Goal: Task Accomplishment & Management: Use online tool/utility

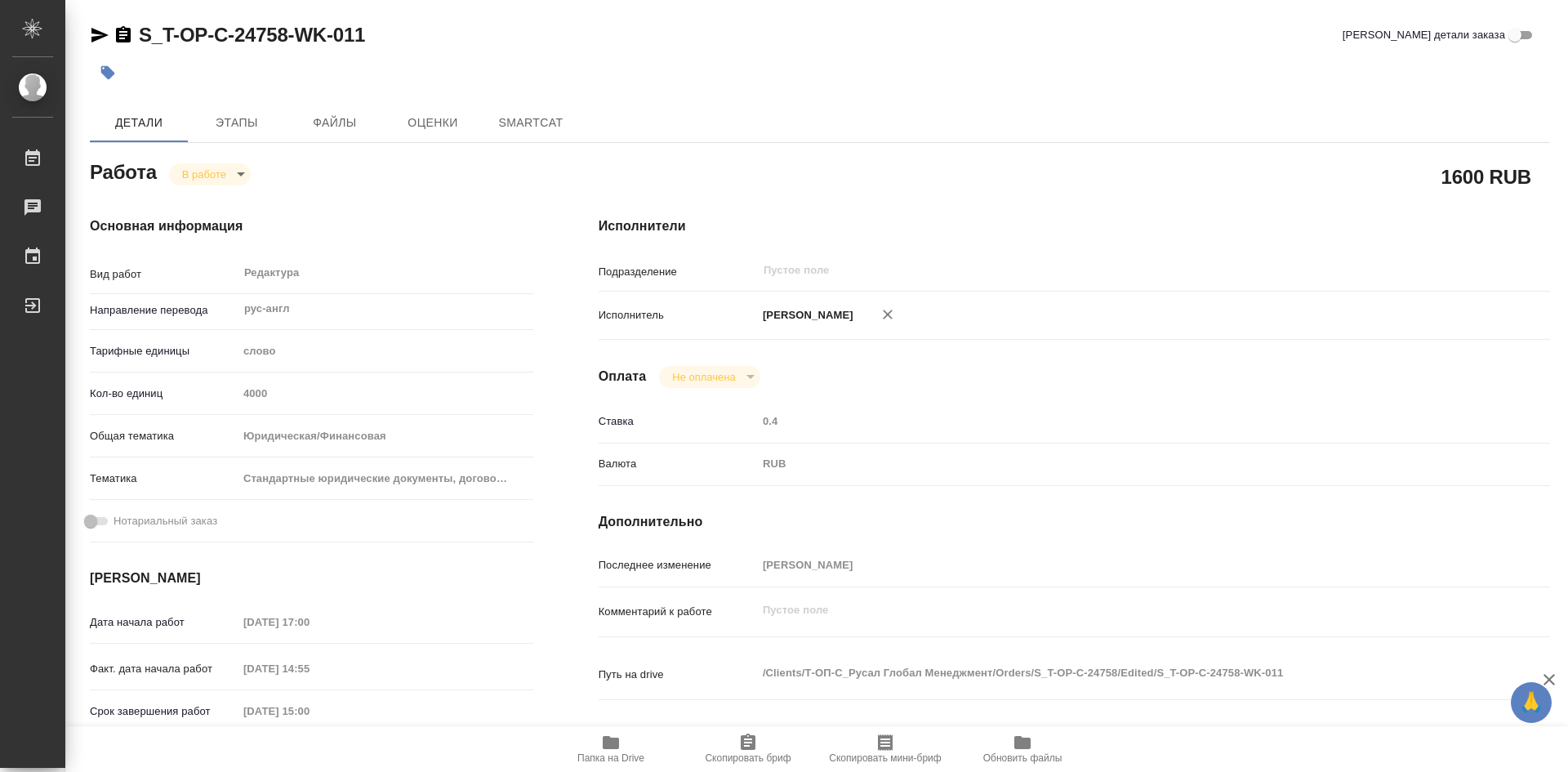
type textarea "x"
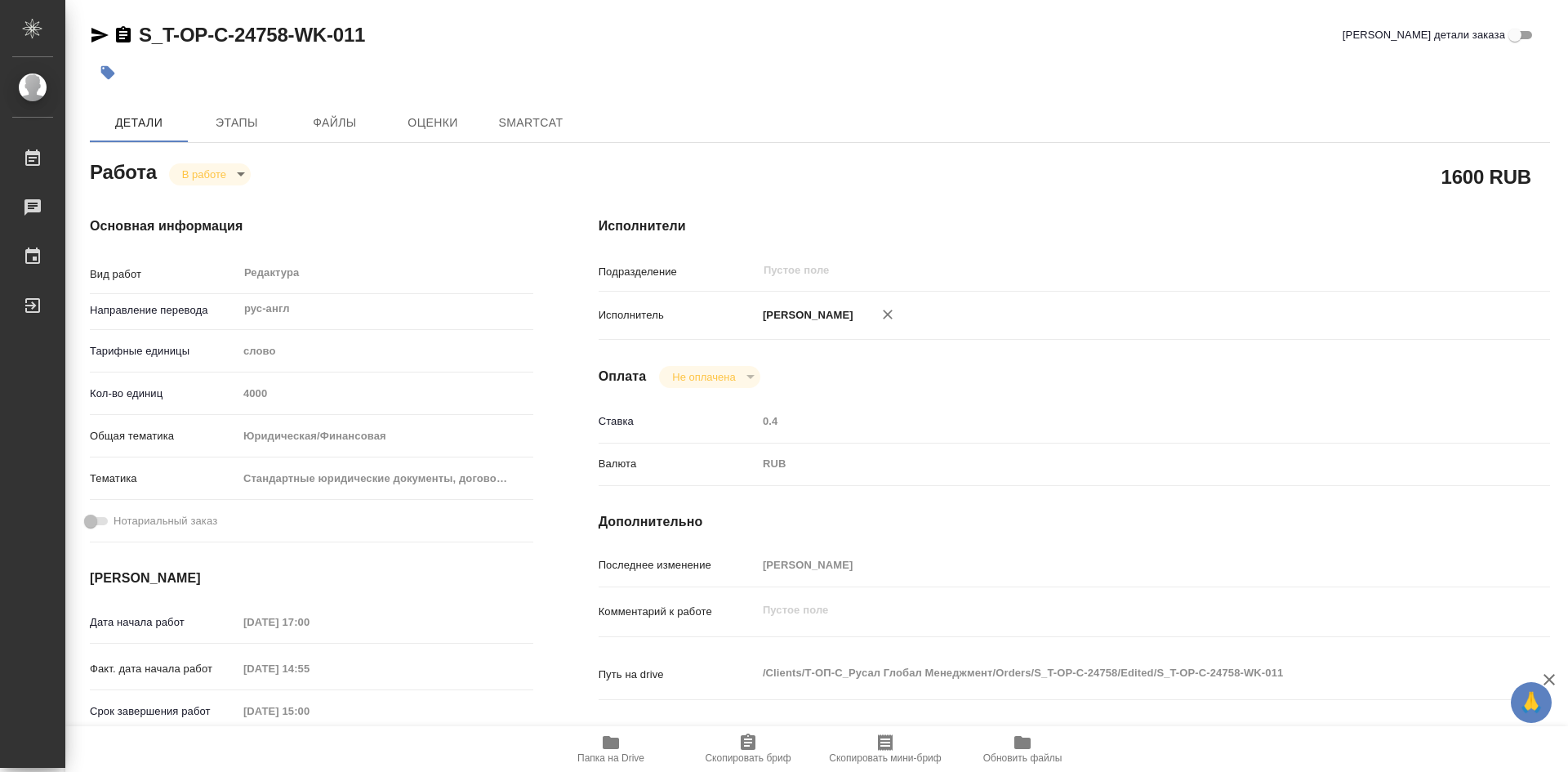
type textarea "x"
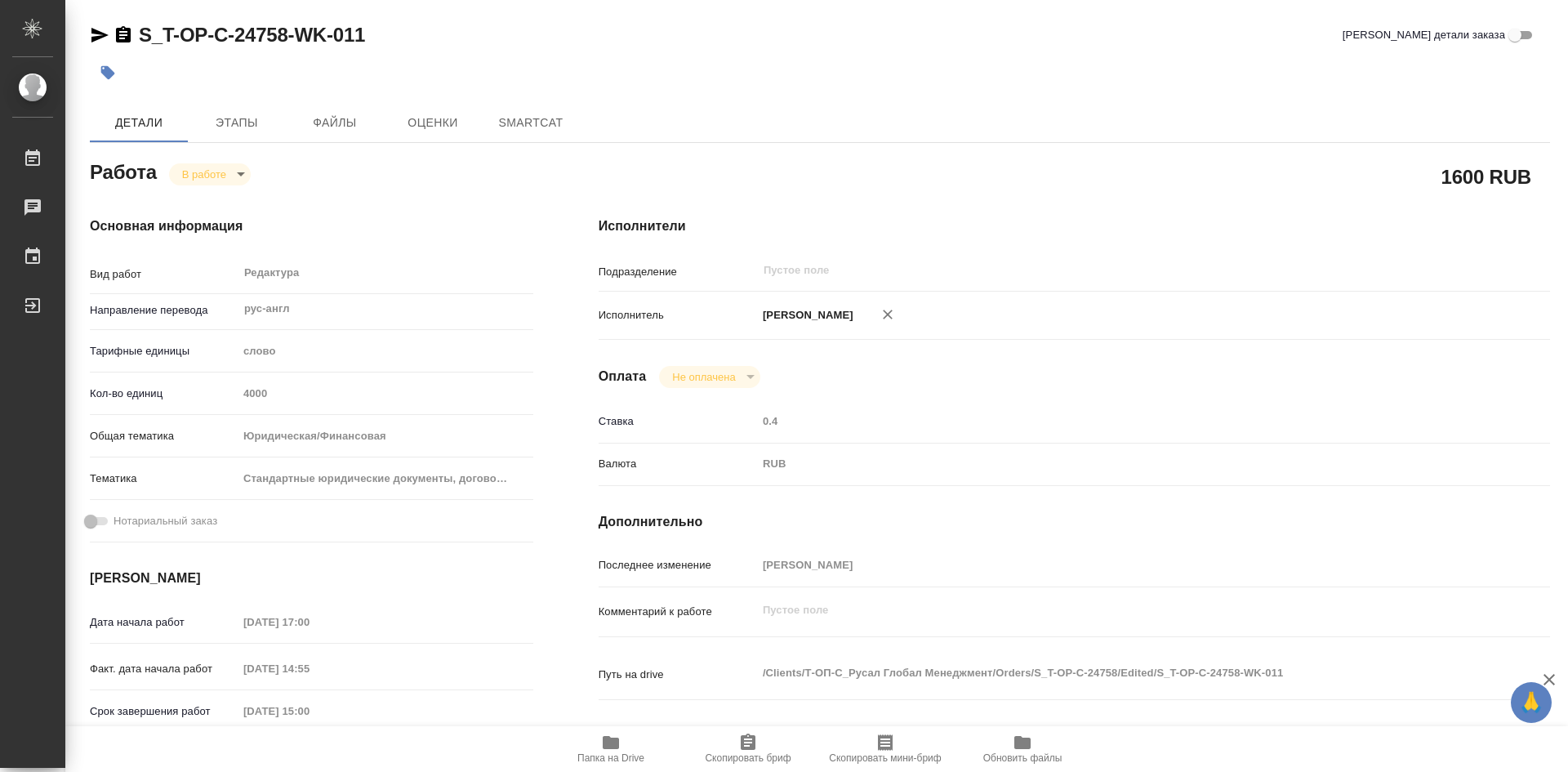
type textarea "x"
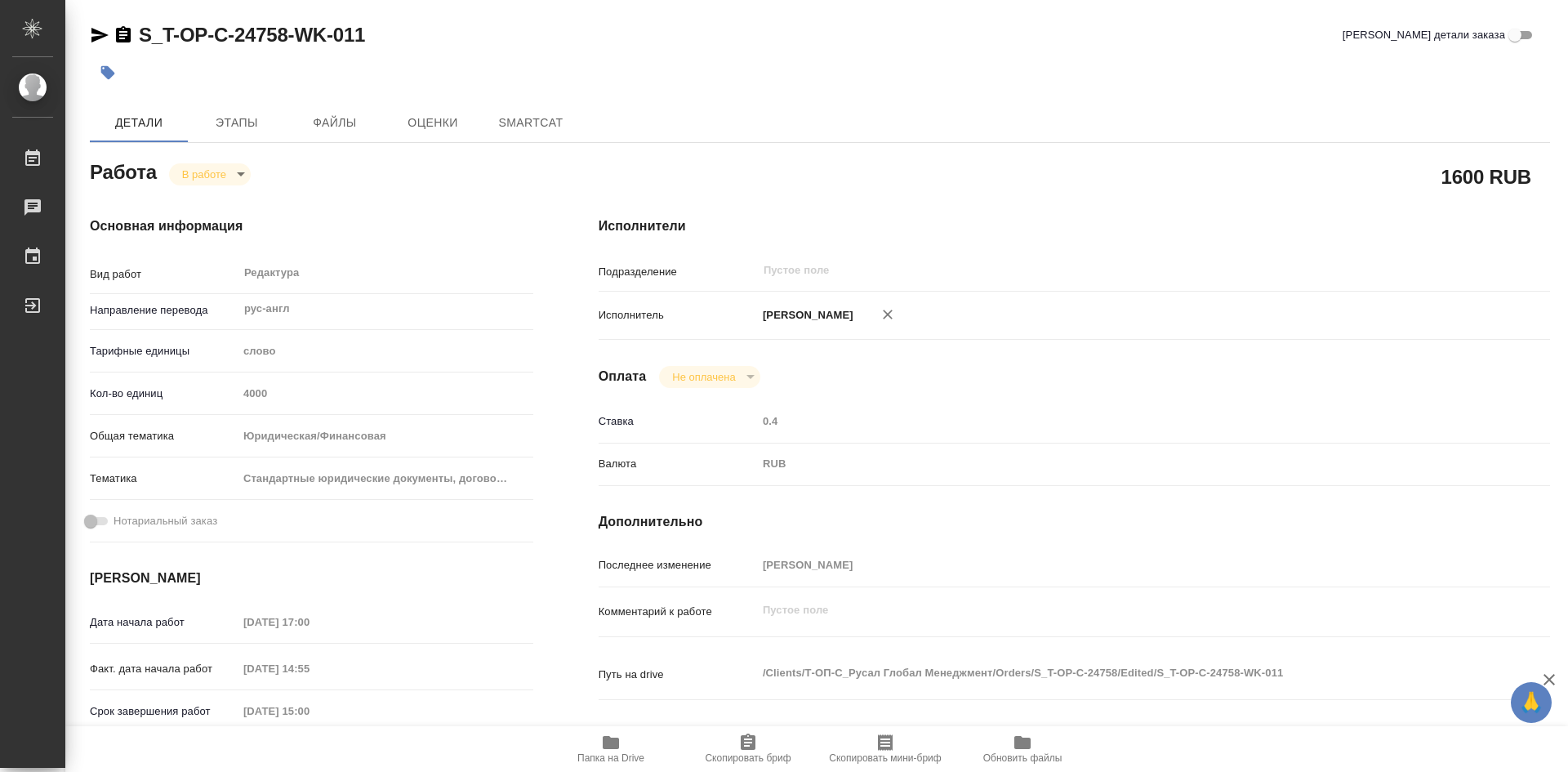
type textarea "x"
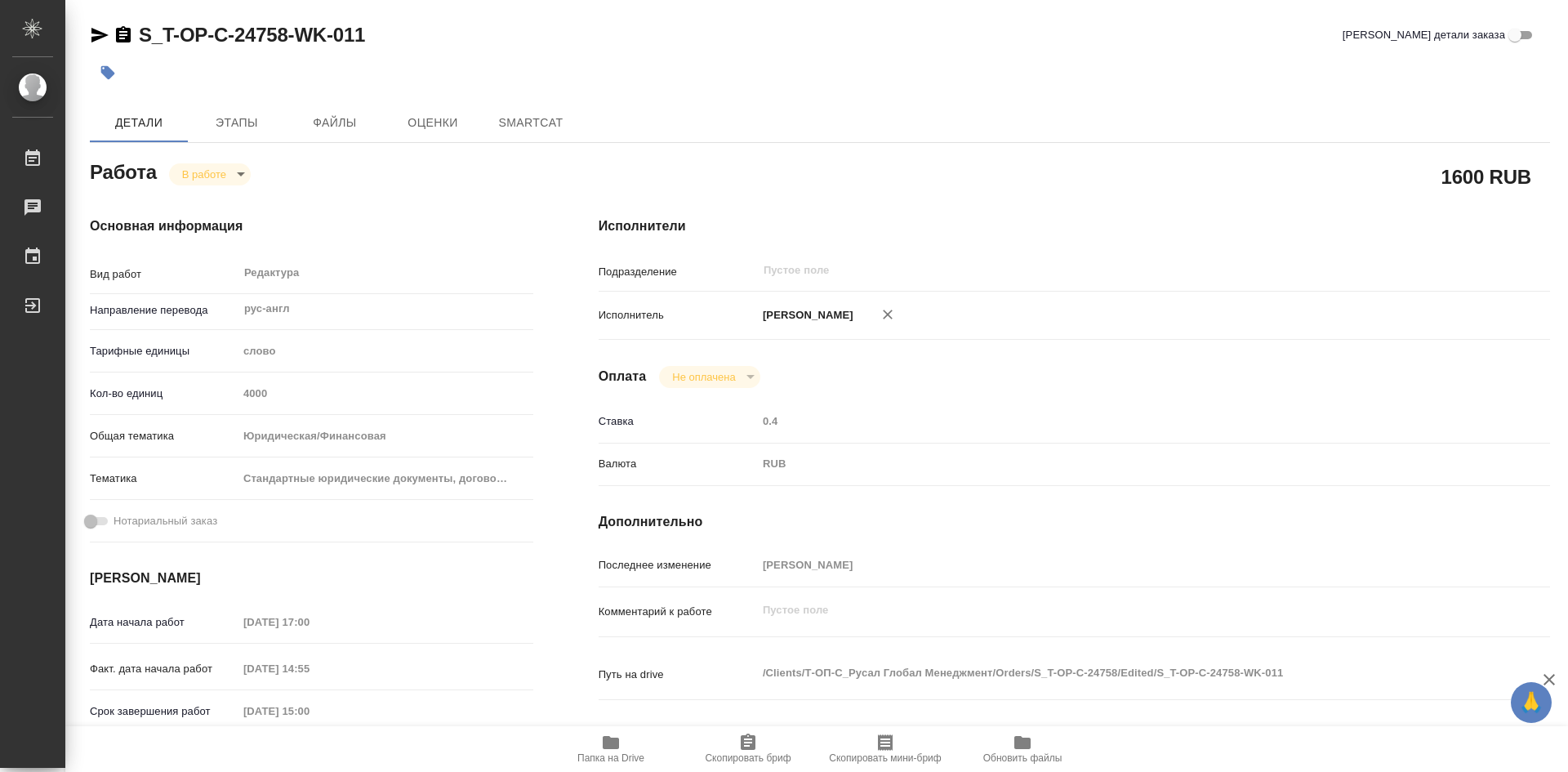
type textarea "x"
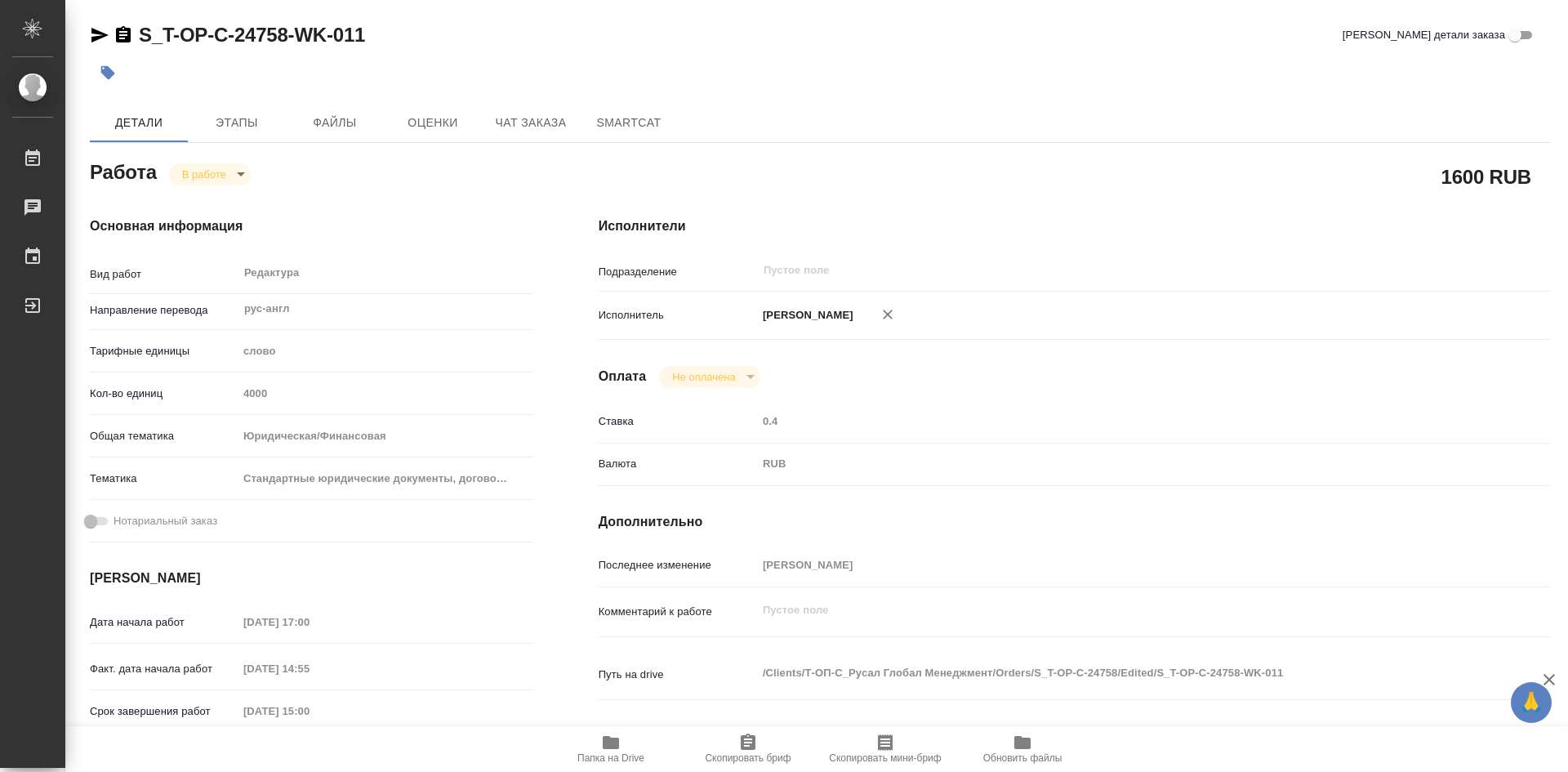
type textarea "x"
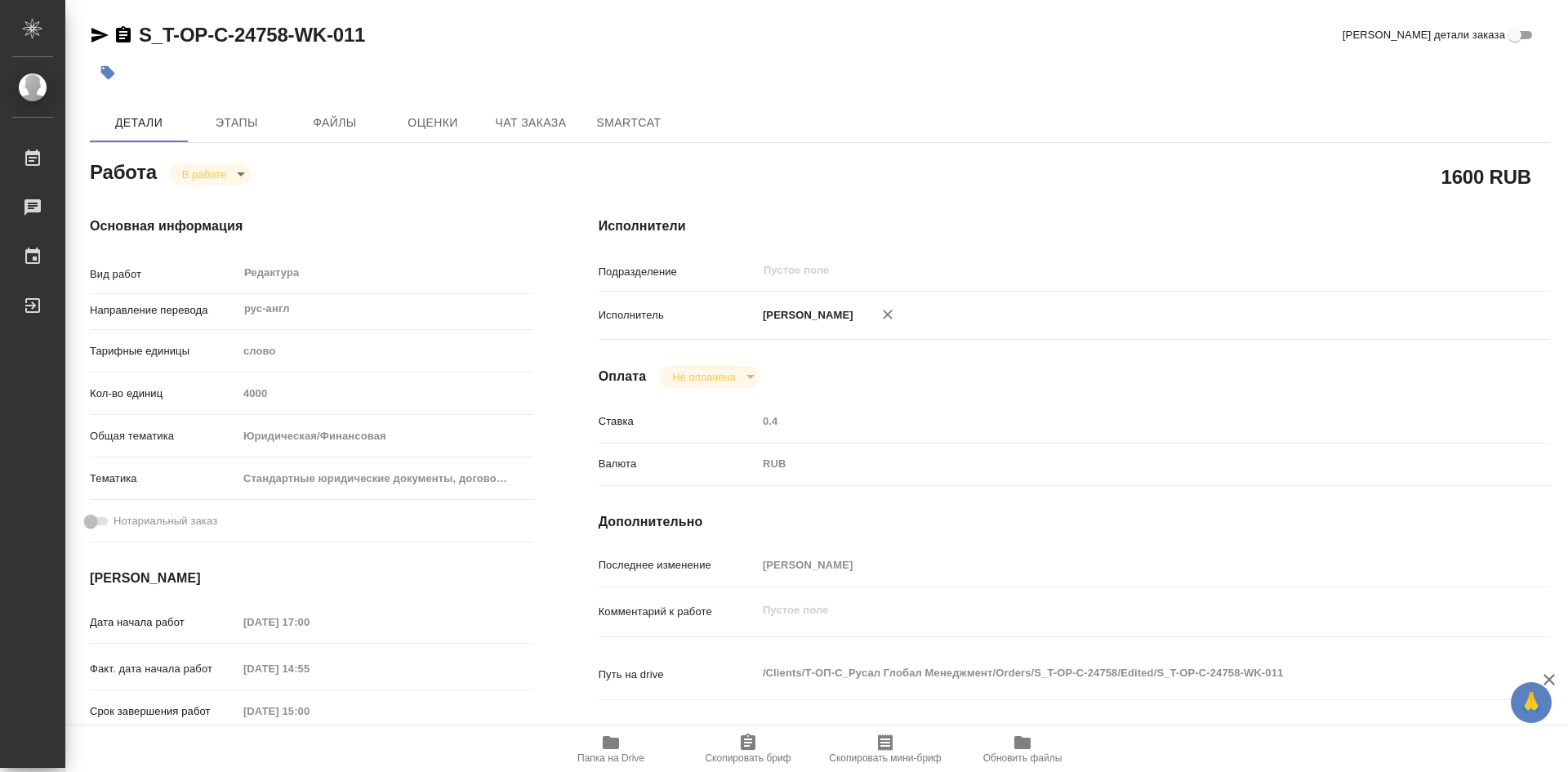
type textarea "x"
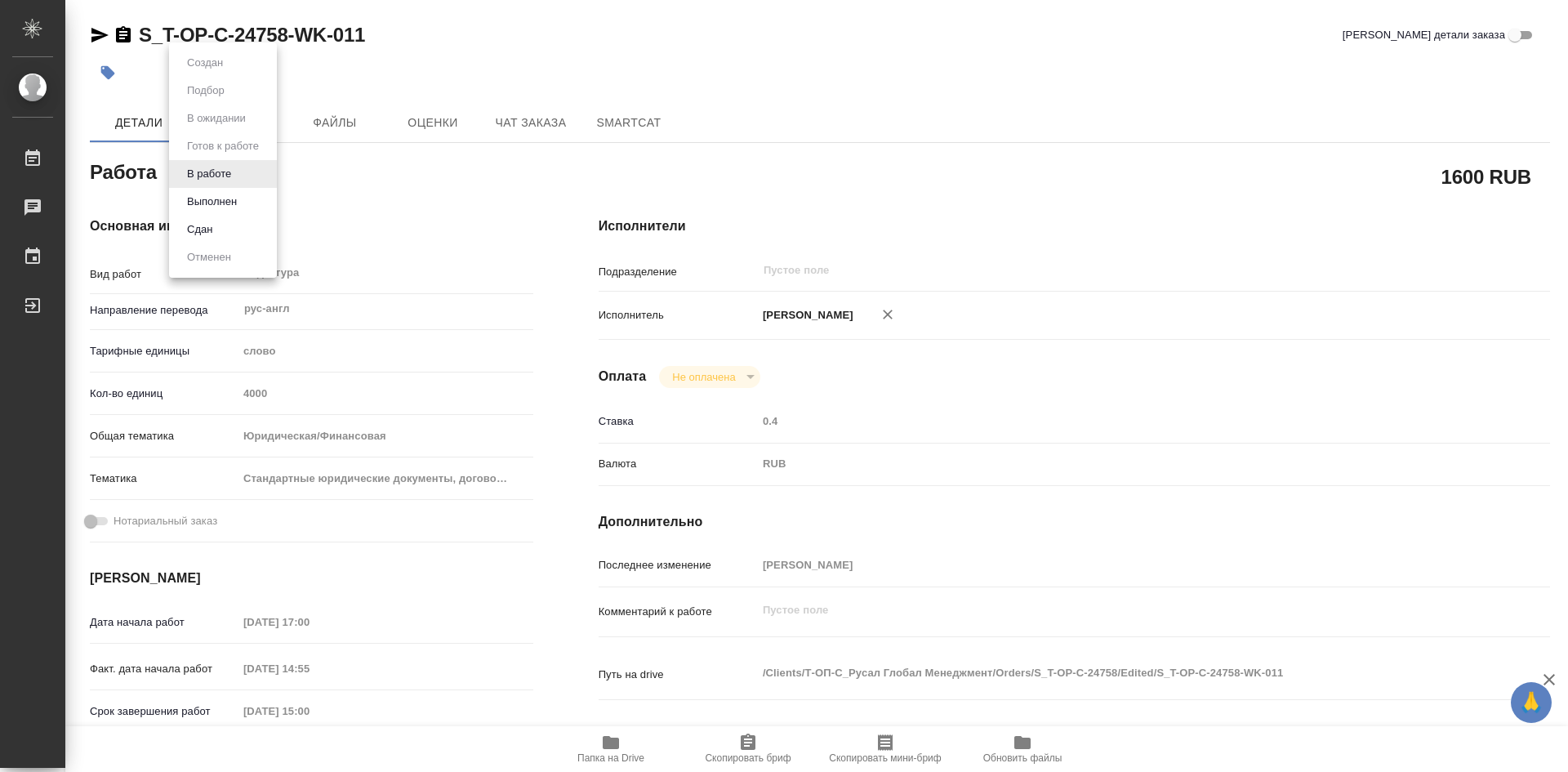
click at [236, 177] on body "🙏 .cls-1 fill:#fff; AWATERA Soldatenkova Tatyana Работы Чаты График Выйти S_T-O…" at bounding box center [784, 386] width 1568 height 772
click at [208, 205] on button "Выполнен" at bounding box center [211, 202] width 59 height 18
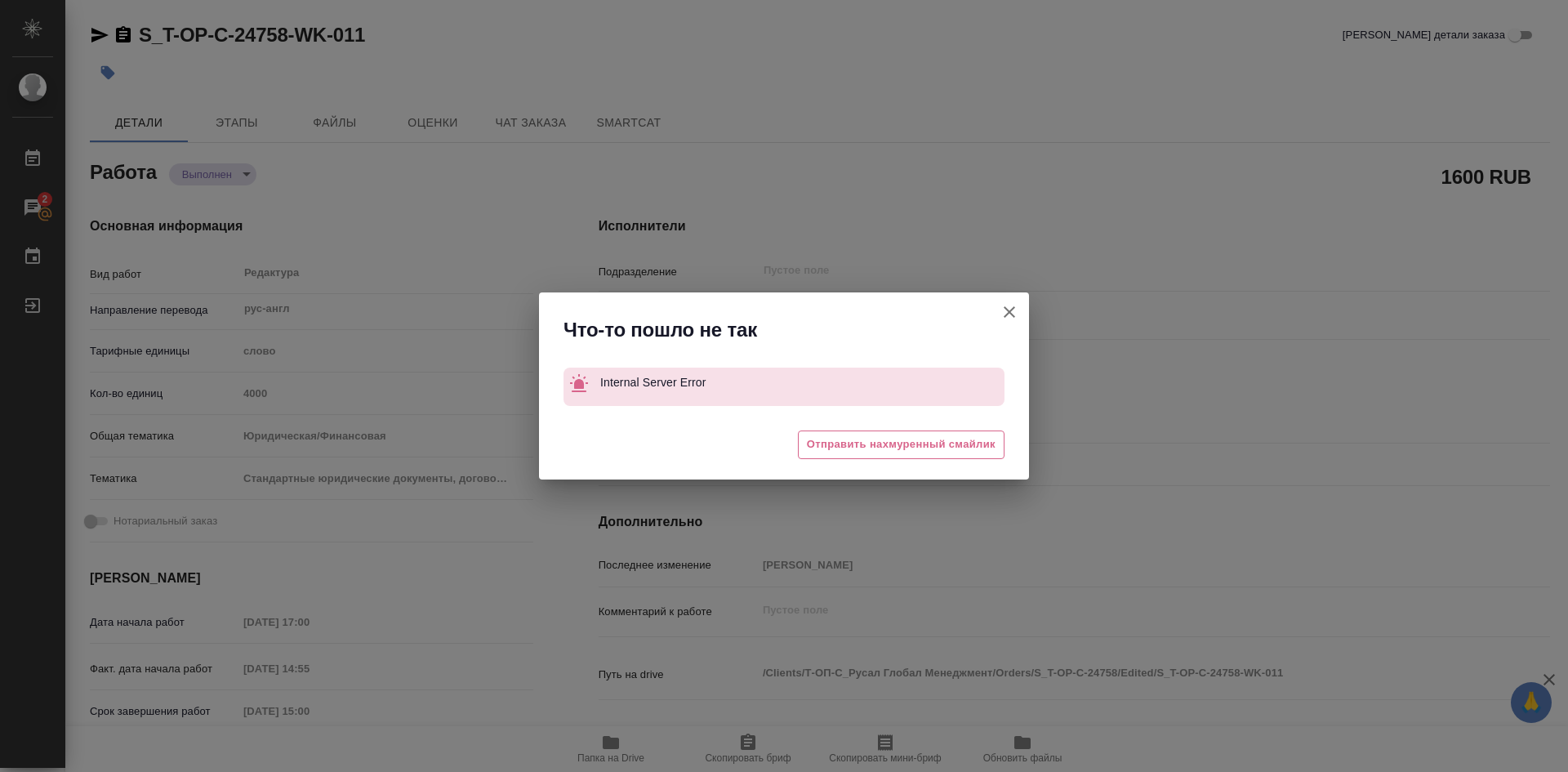
type textarea "x"
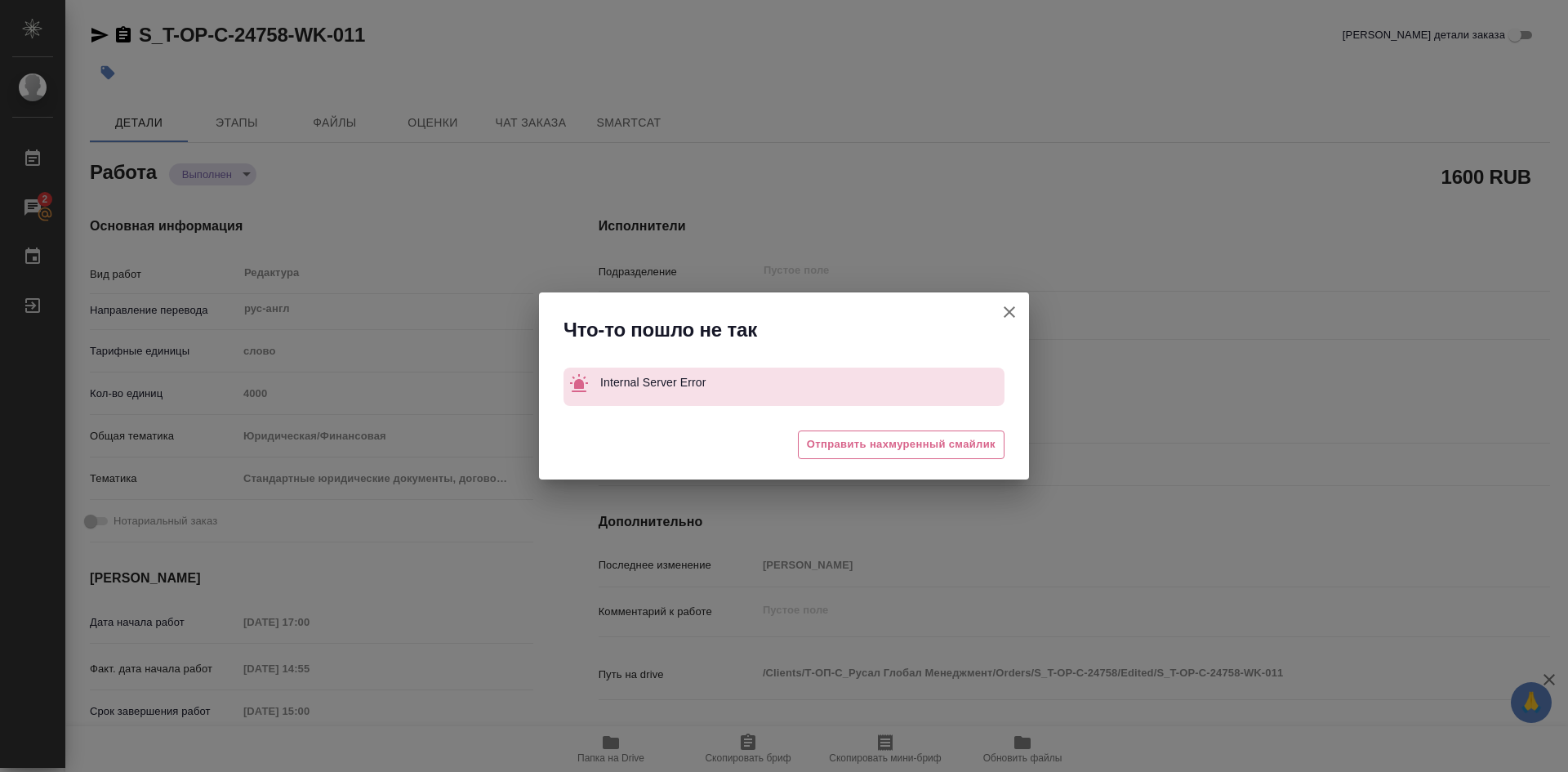
type textarea "x"
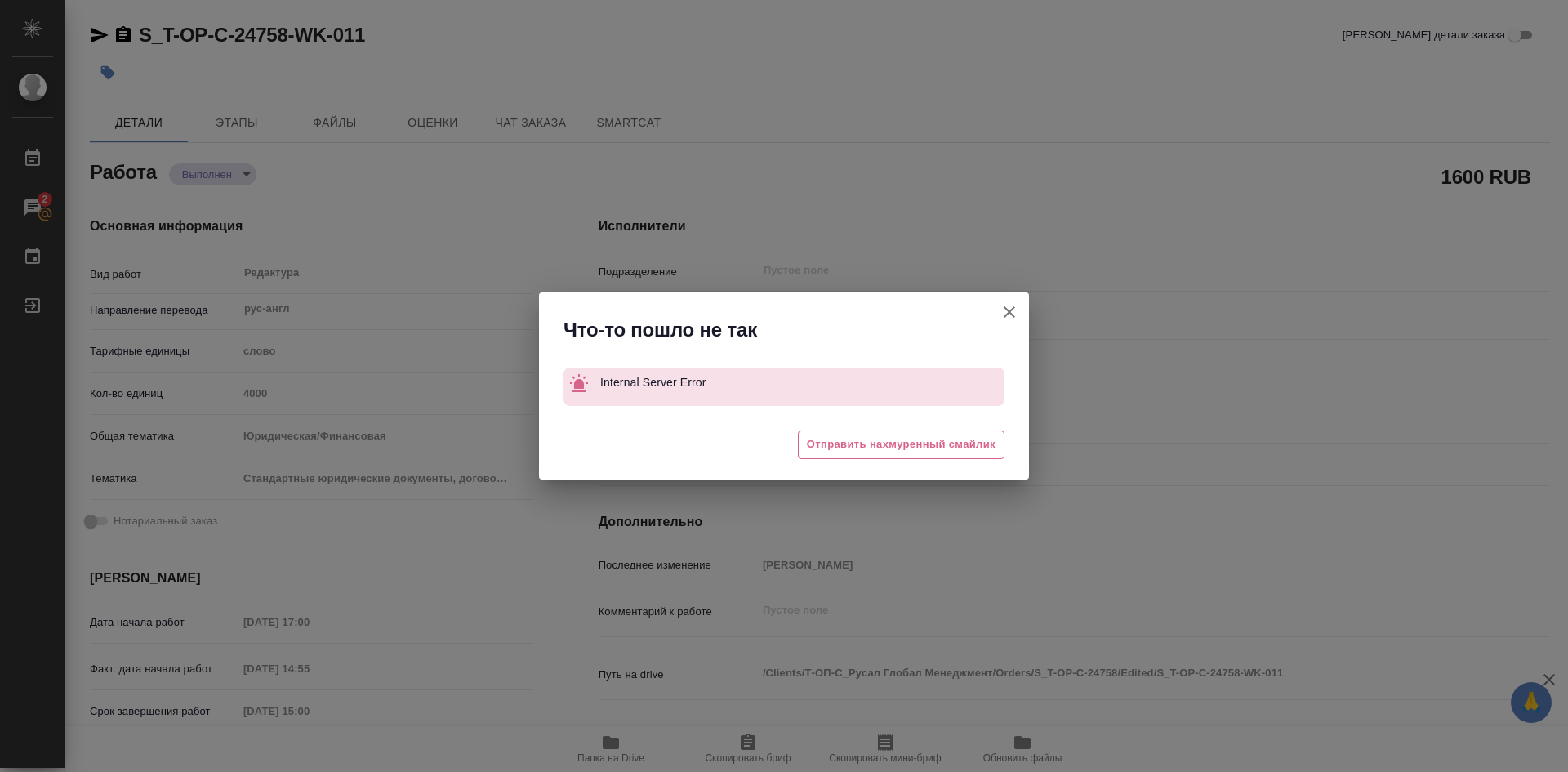
click at [1011, 310] on icon "button" at bounding box center [1009, 312] width 12 height 12
type textarea "x"
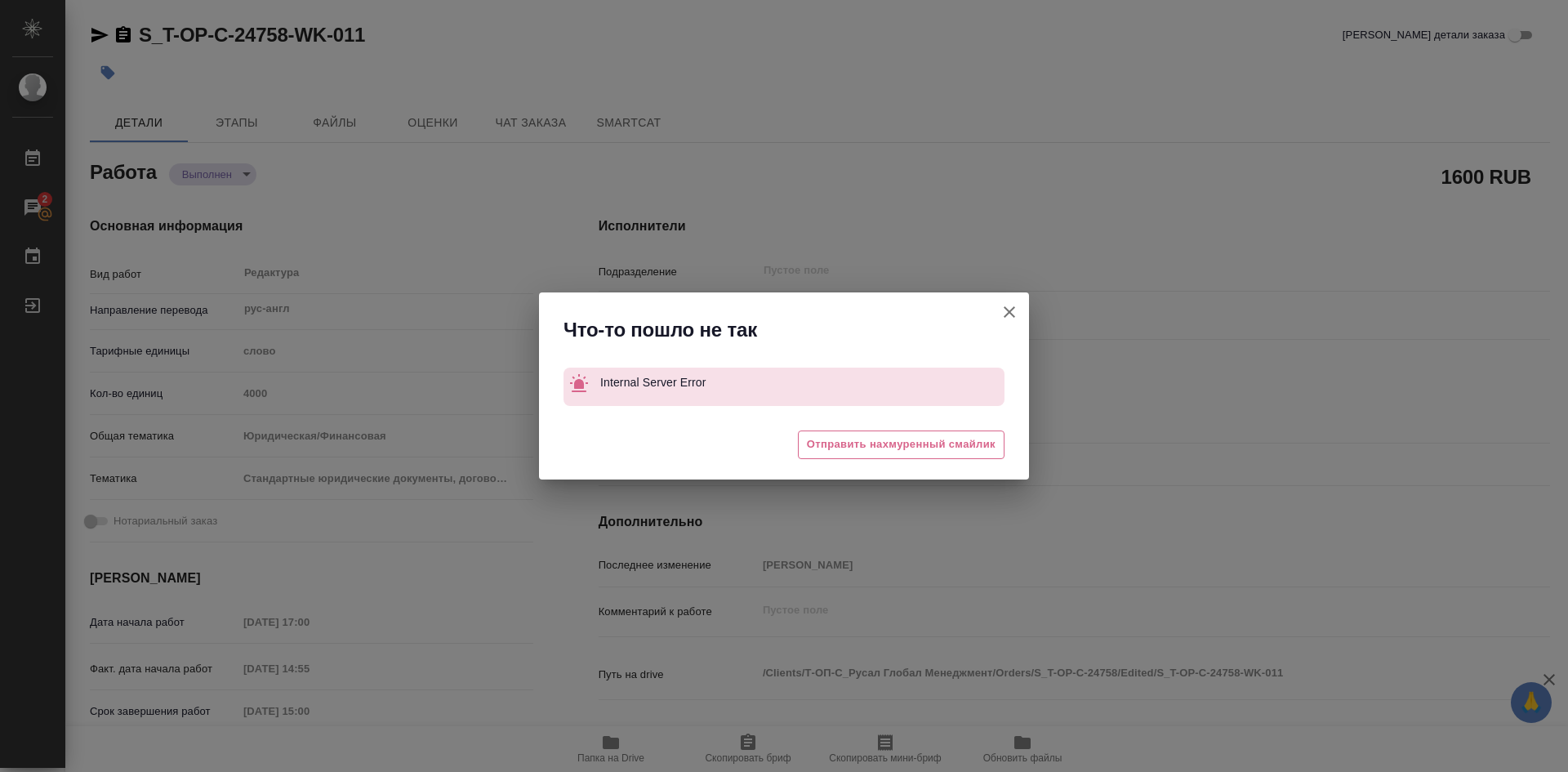
type textarea "x"
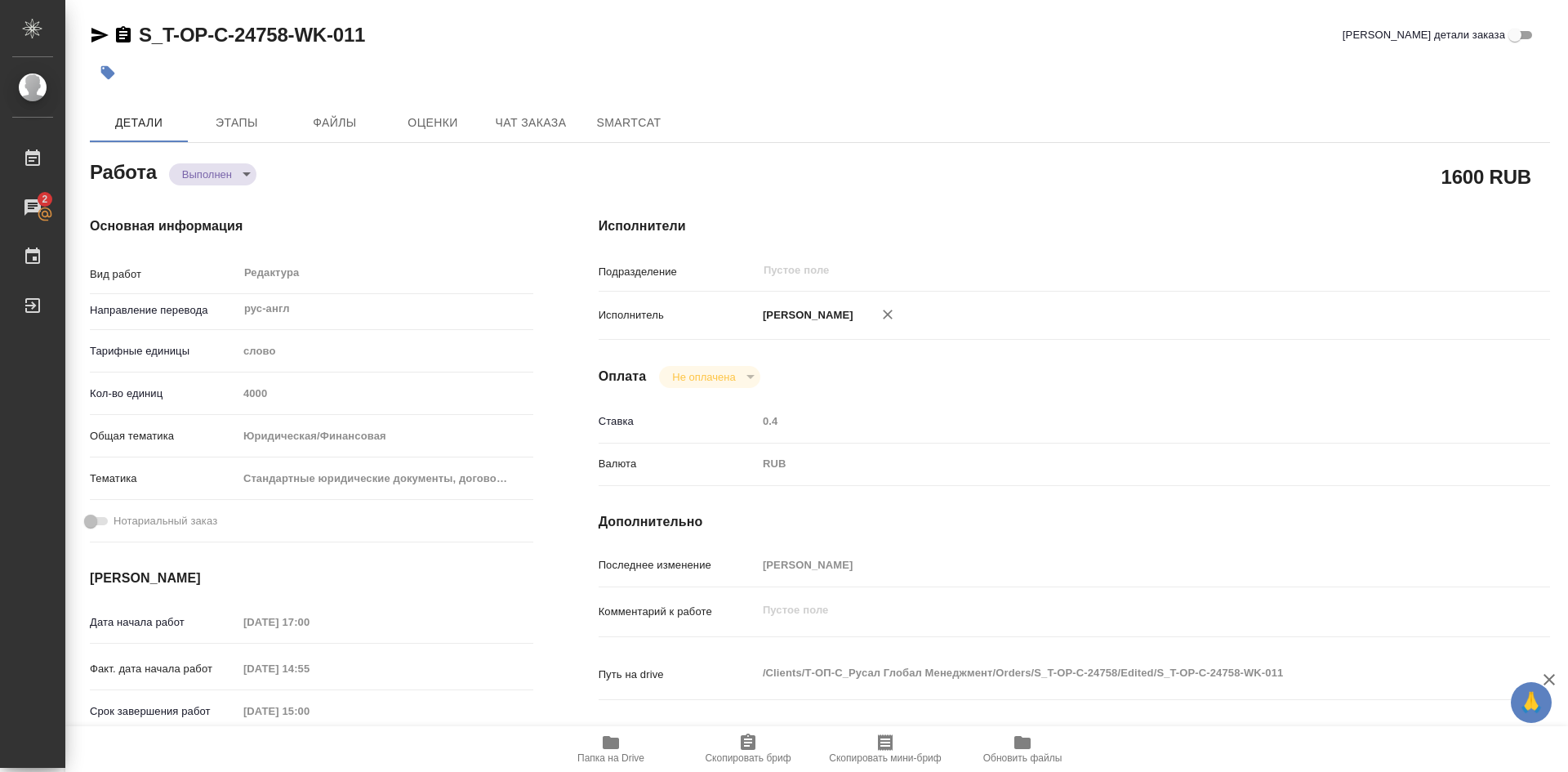
type textarea "x"
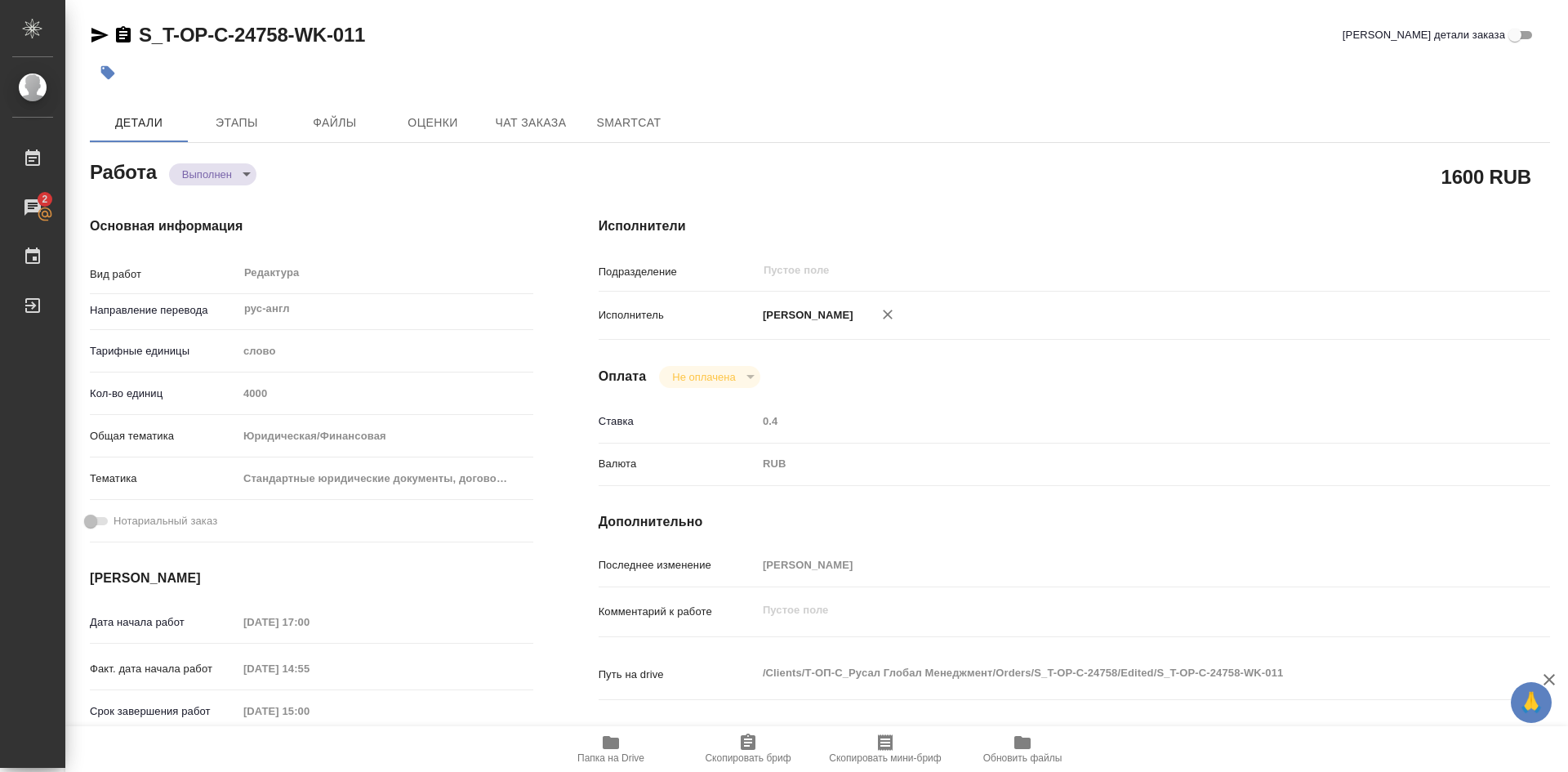
click at [612, 752] on icon "button" at bounding box center [611, 742] width 19 height 19
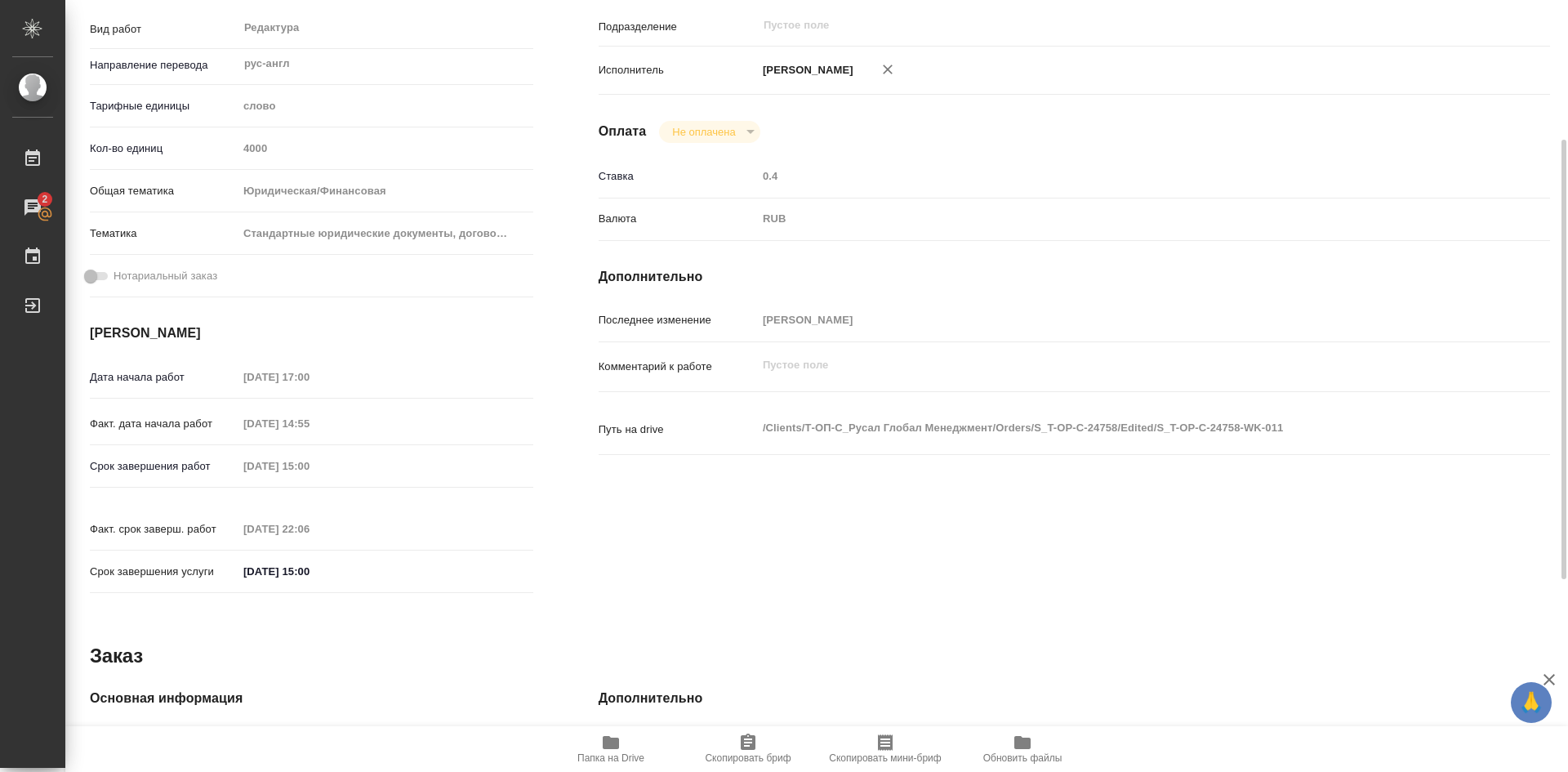
scroll to position [571, 0]
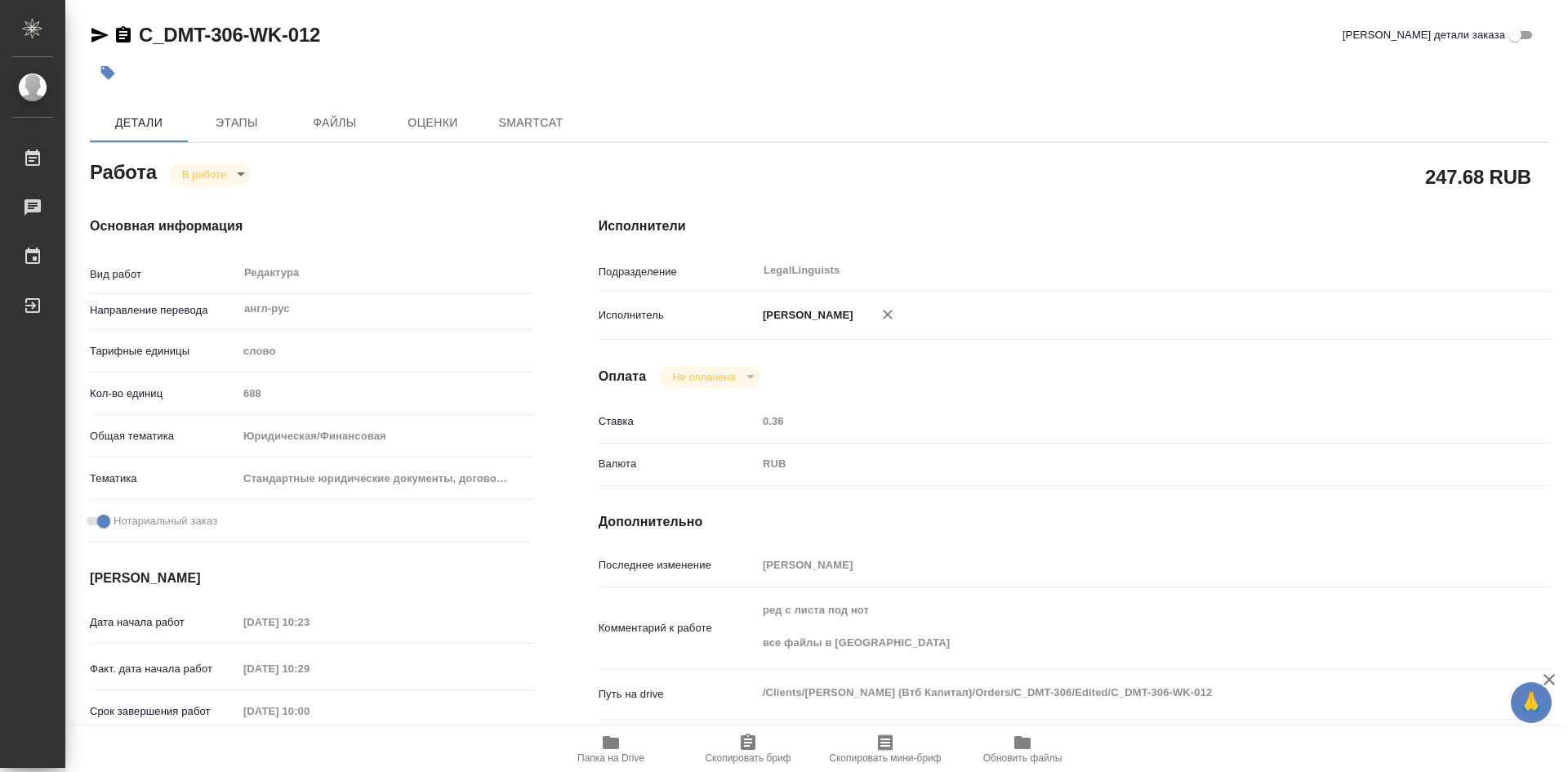
type textarea "x"
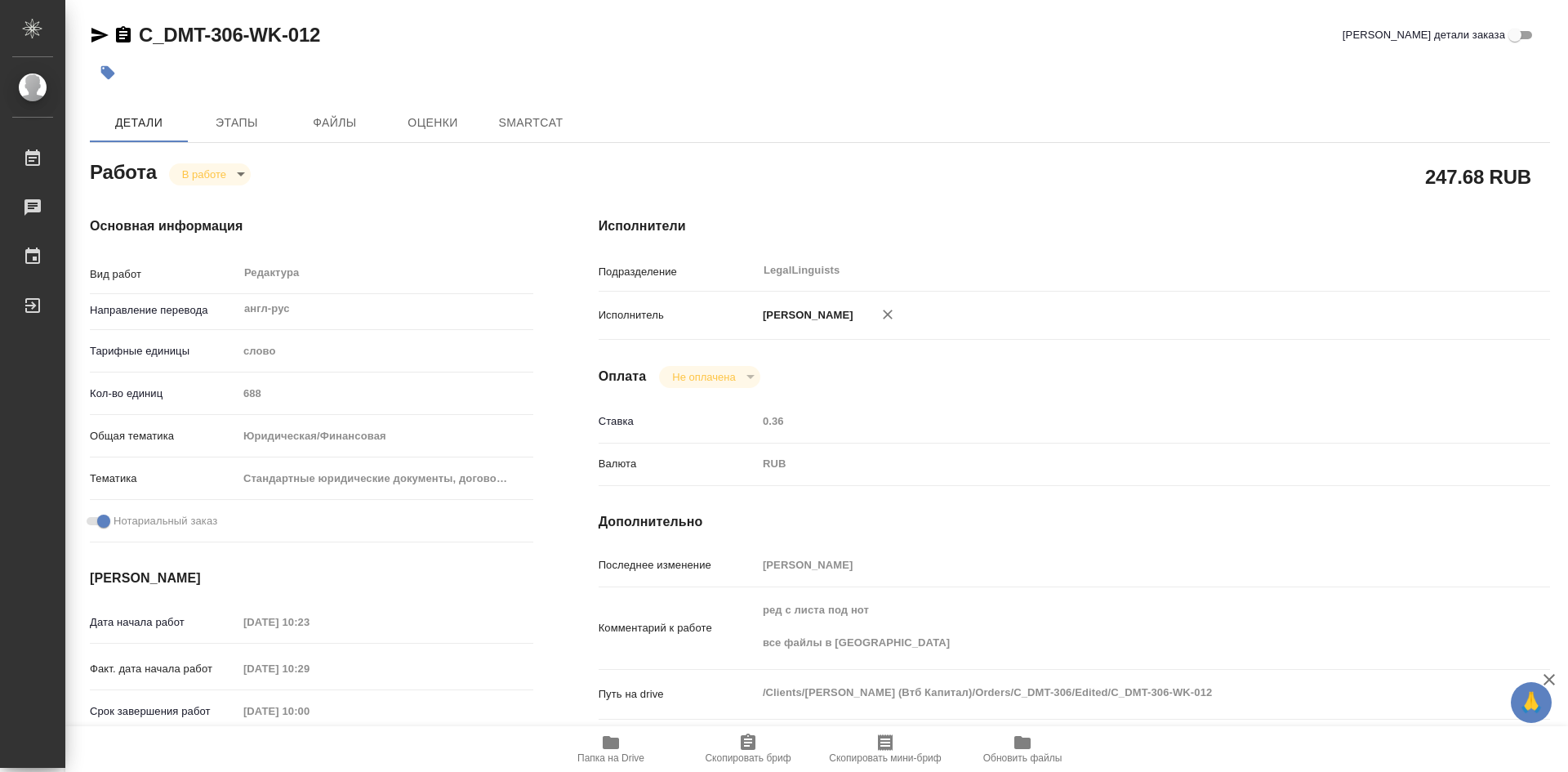
type textarea "x"
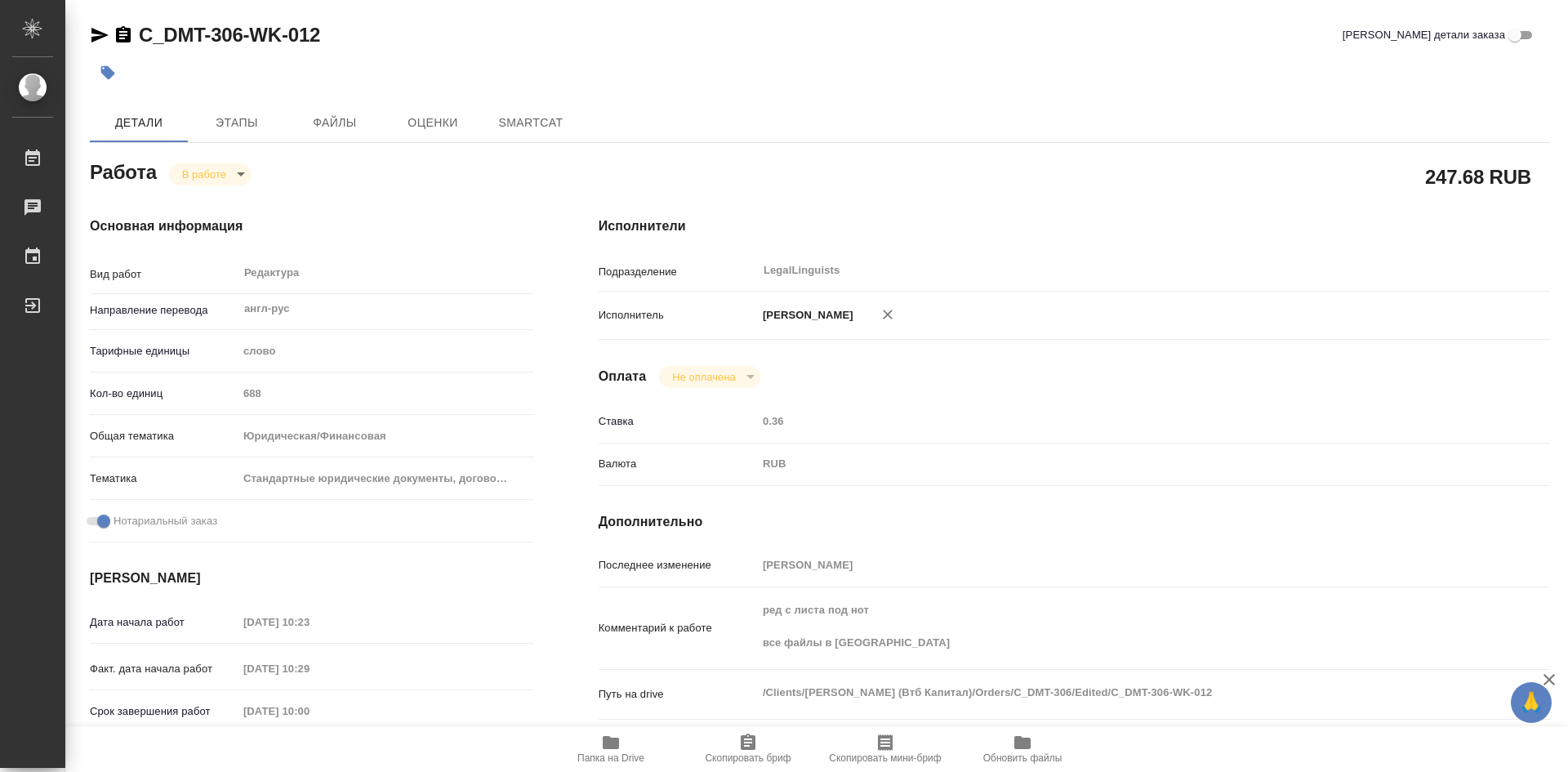
type textarea "x"
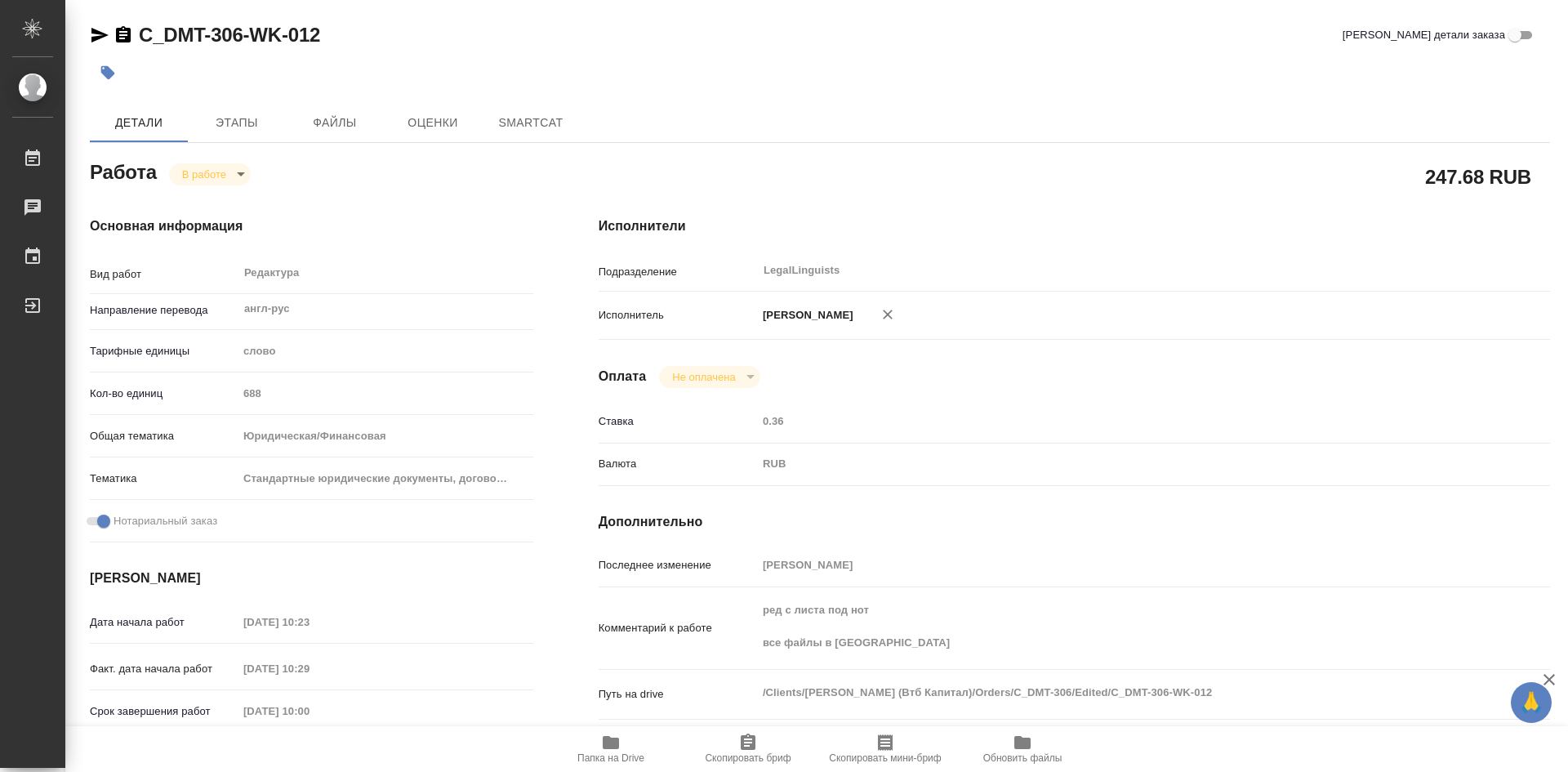
type textarea "x"
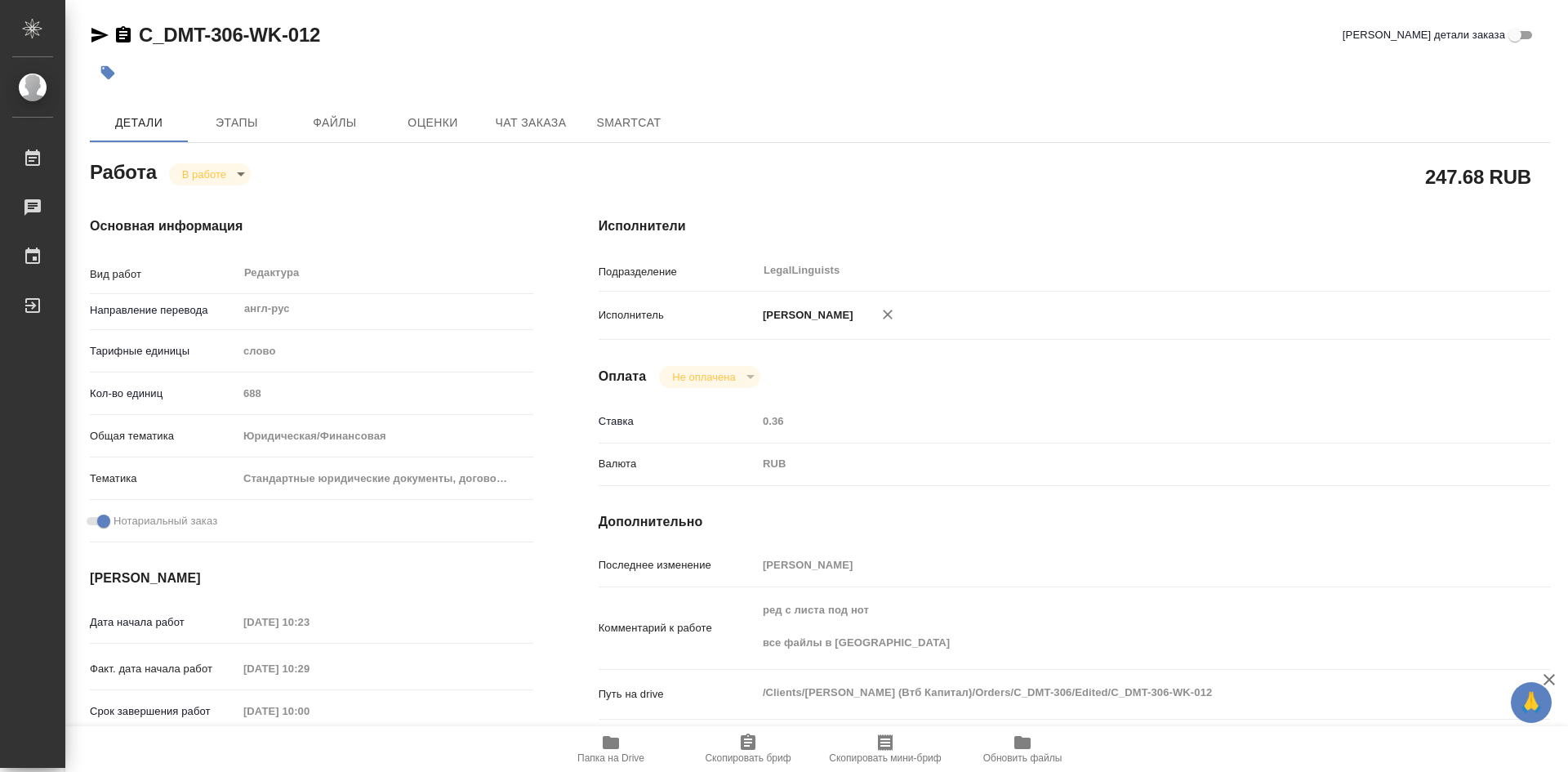
type textarea "x"
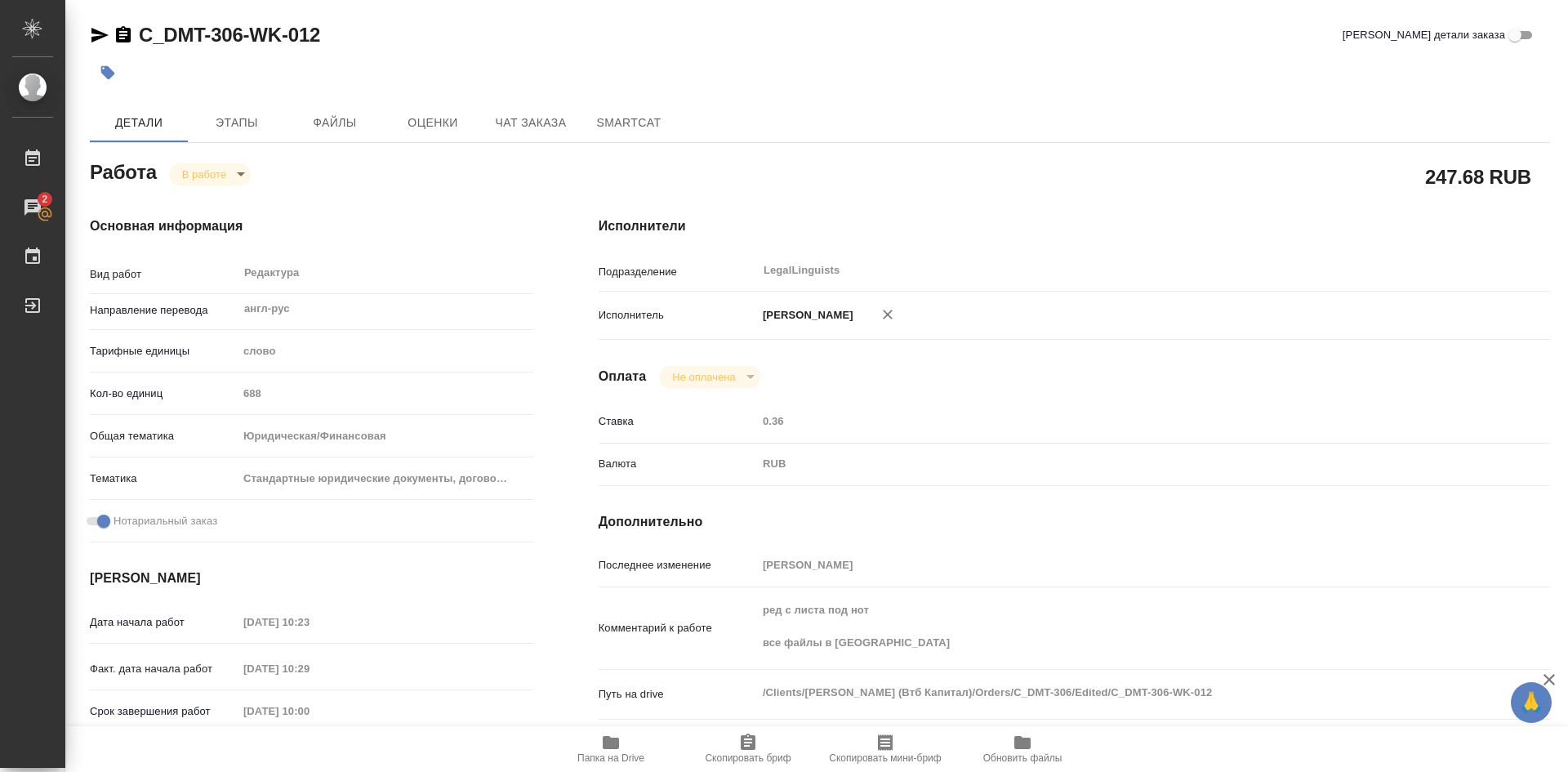
type textarea "x"
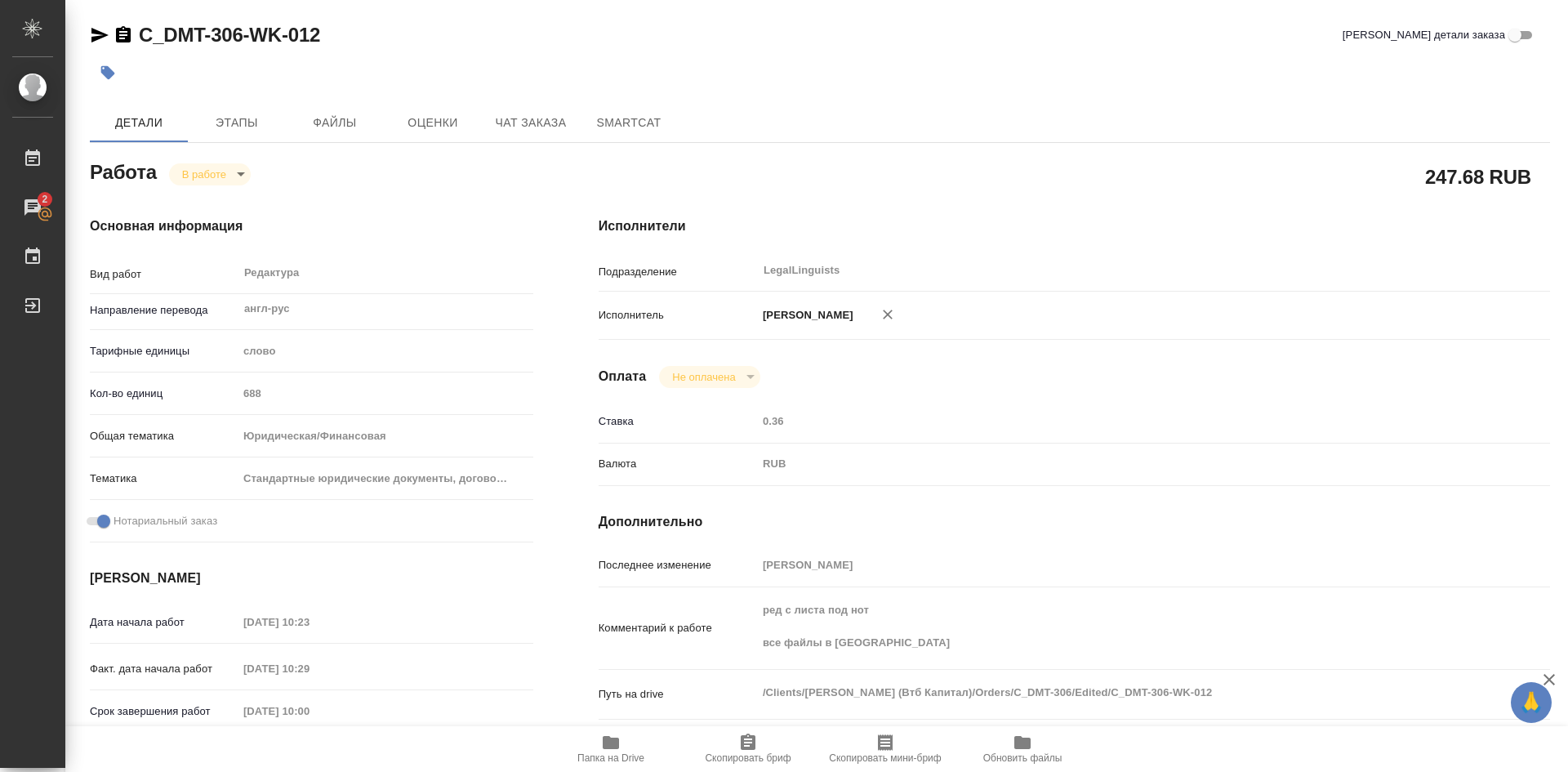
click at [244, 177] on body "🙏 .cls-1 fill:#fff; AWATERA [PERSON_NAME] Работы 2 Чаты График Выйти C_DMT-306-…" at bounding box center [784, 386] width 1568 height 772
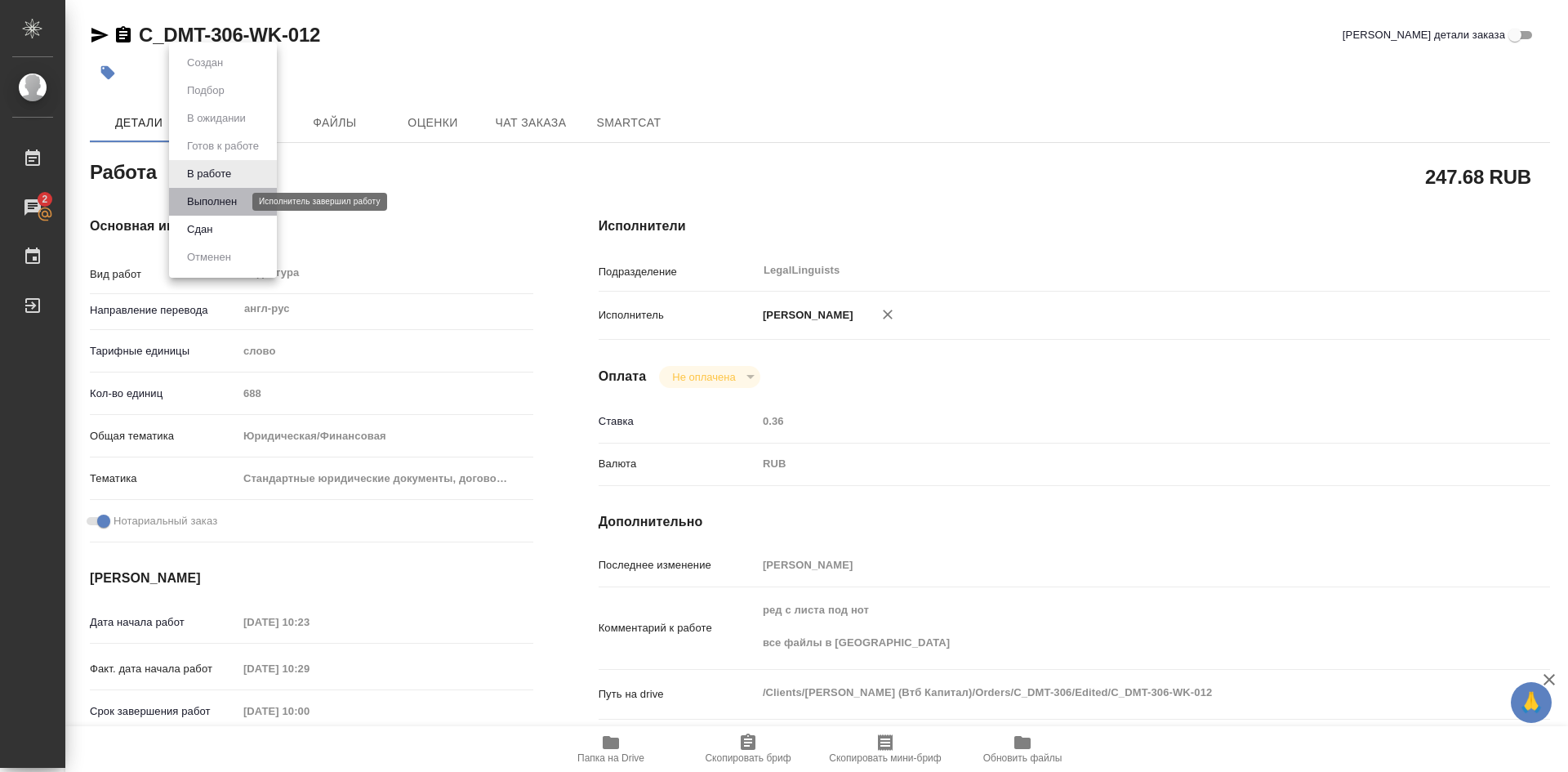
click at [215, 201] on button "Выполнен" at bounding box center [211, 202] width 59 height 18
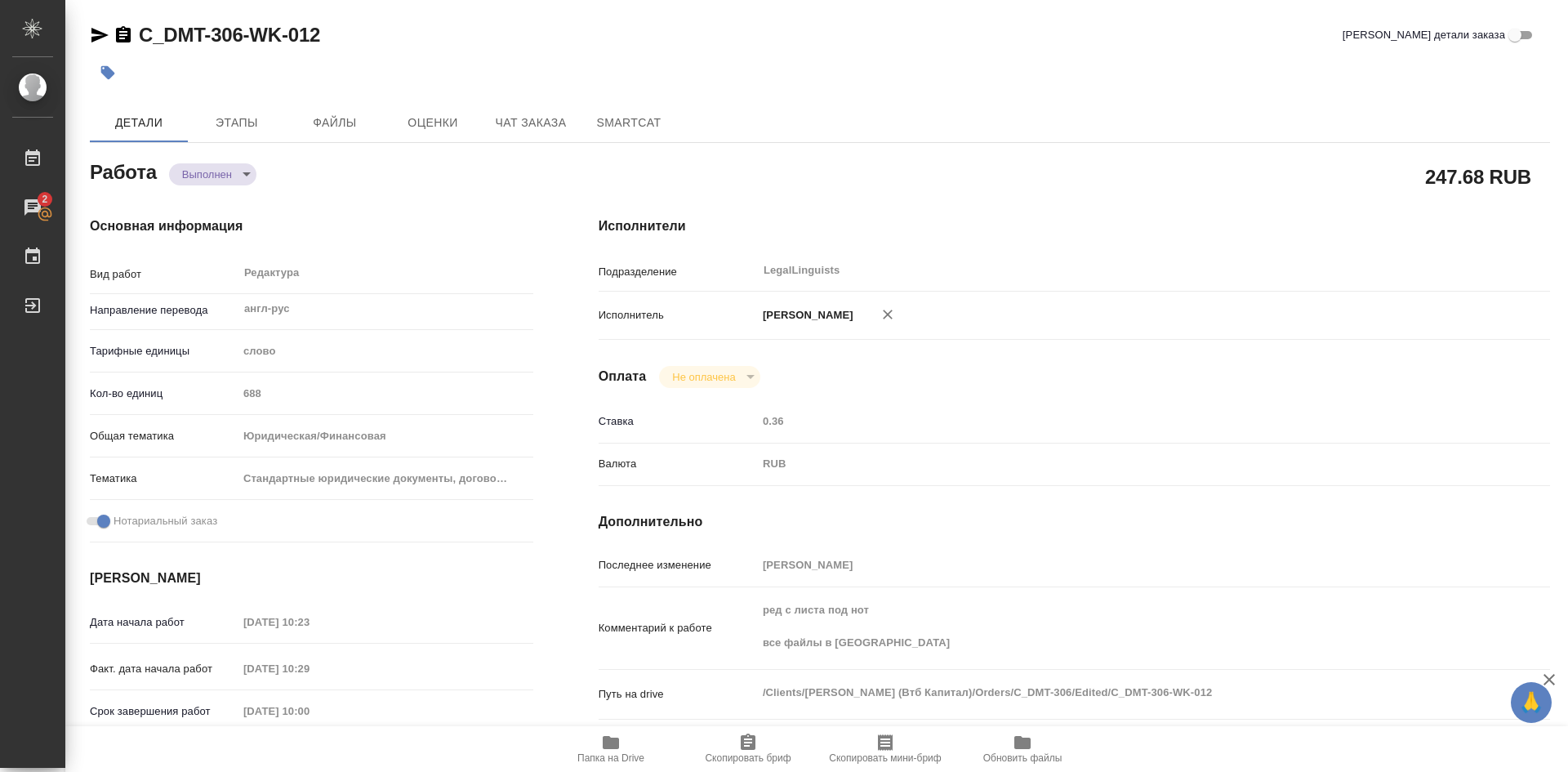
type textarea "x"
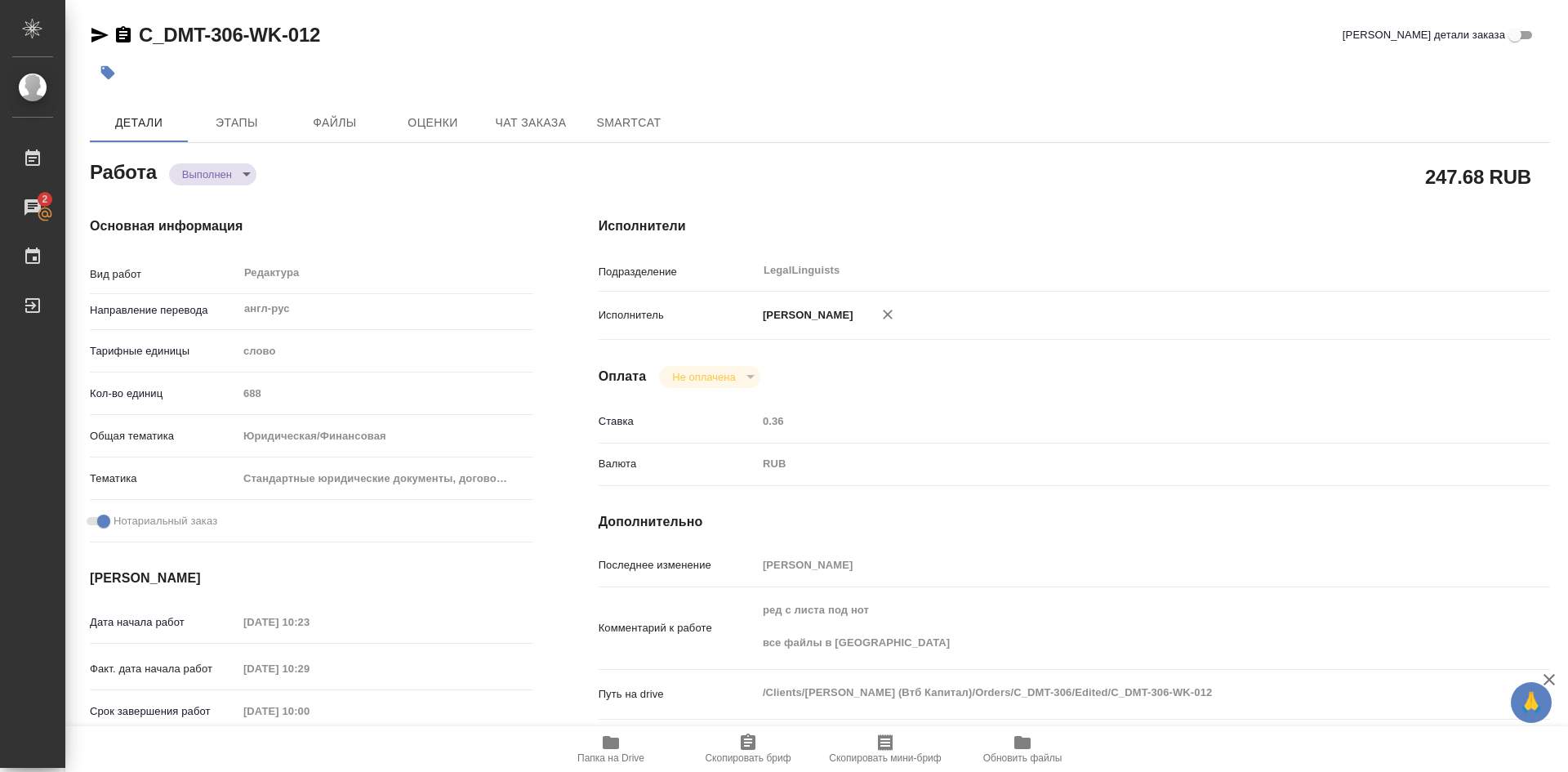
type textarea "x"
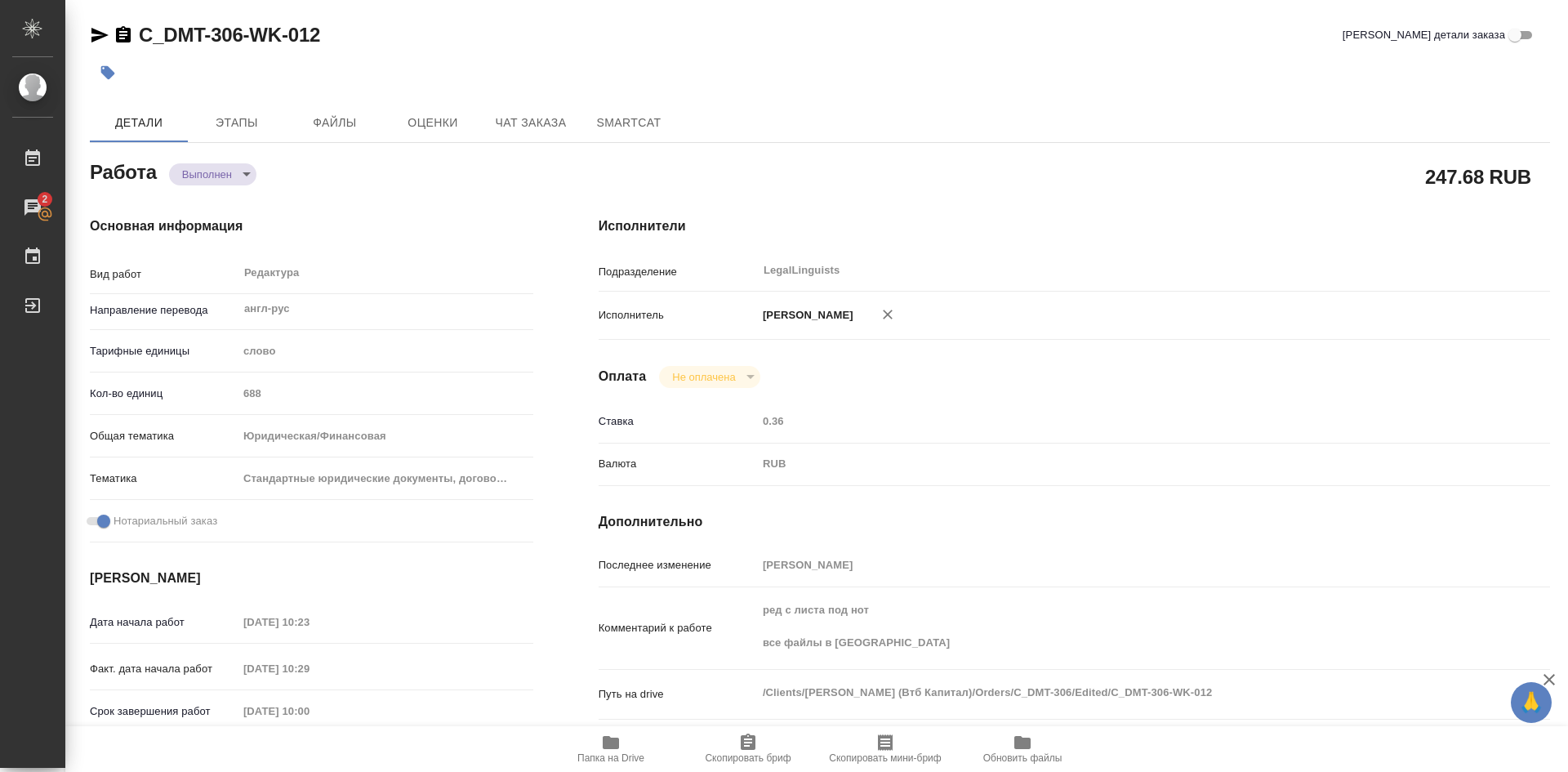
type textarea "x"
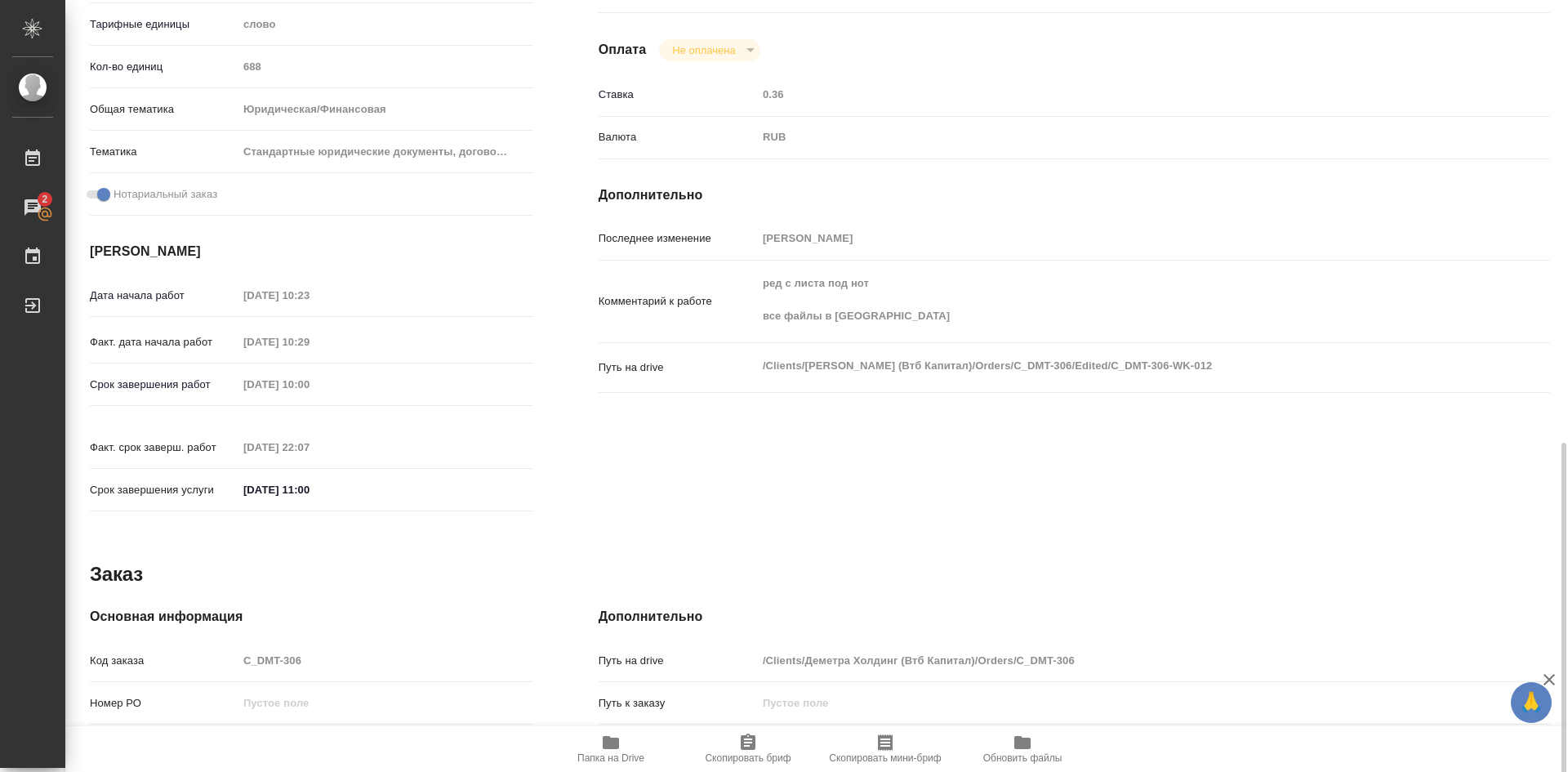
scroll to position [582, 0]
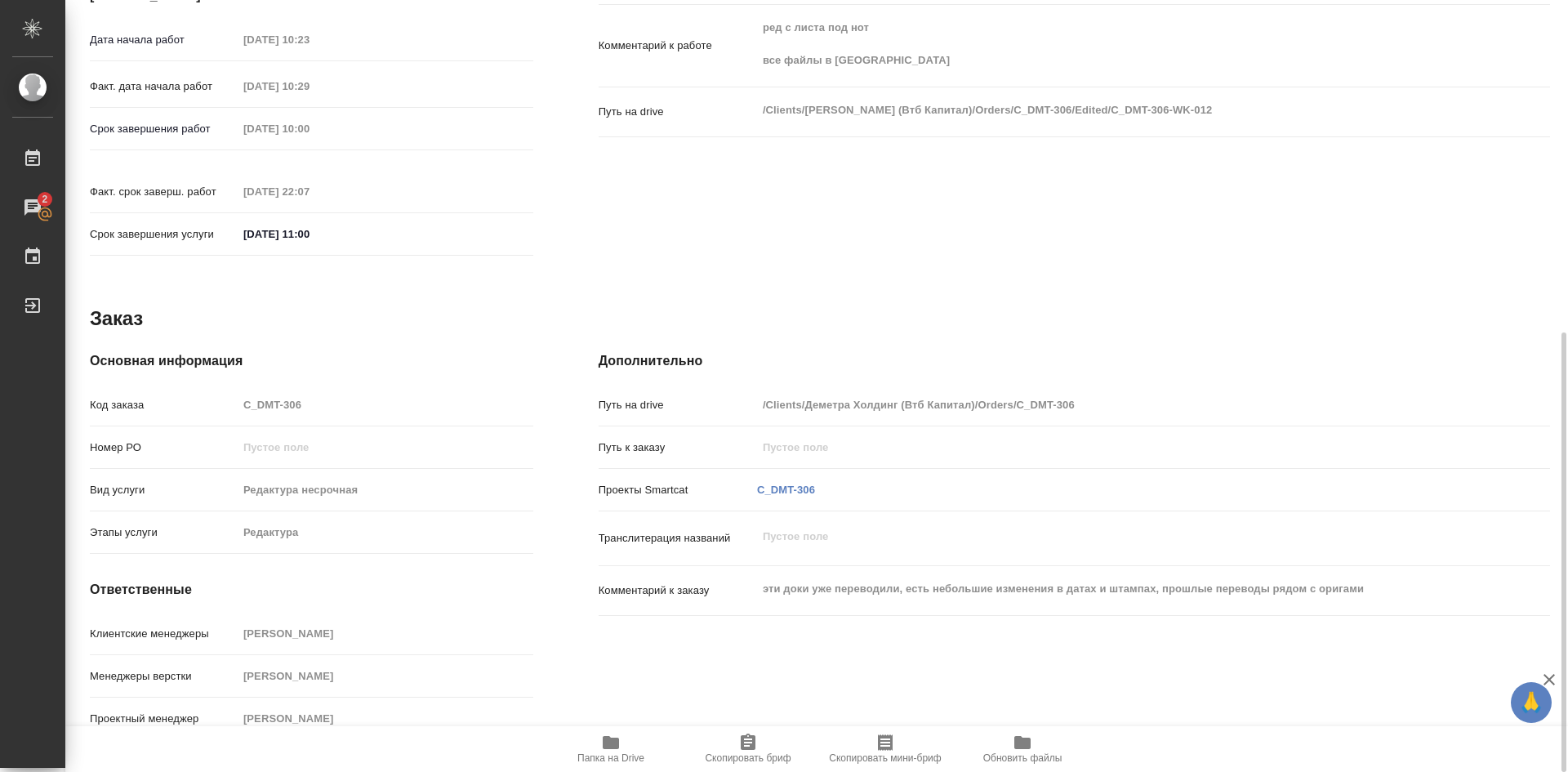
click at [612, 747] on icon "button" at bounding box center [610, 742] width 16 height 13
type textarea "x"
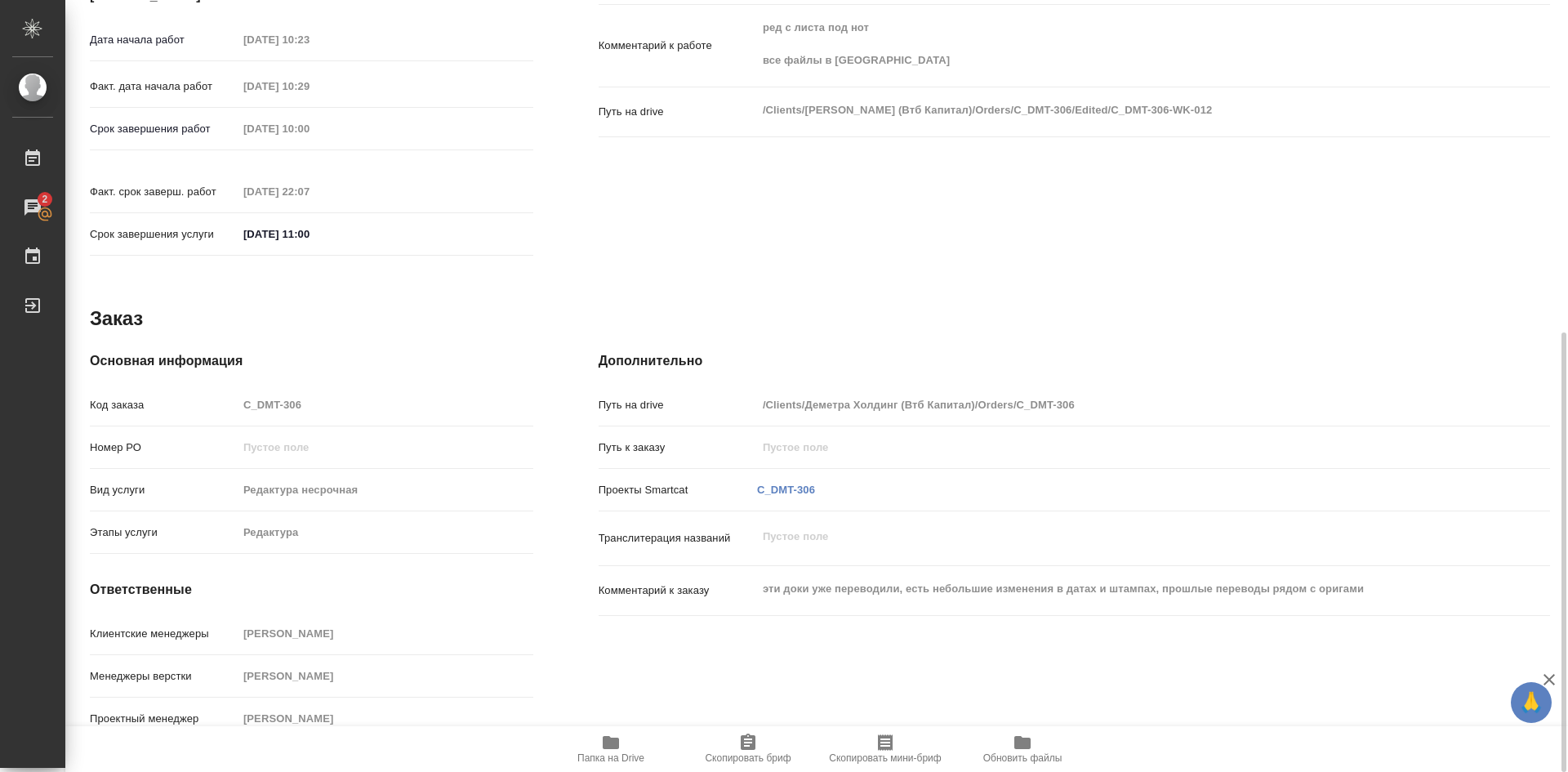
type textarea "x"
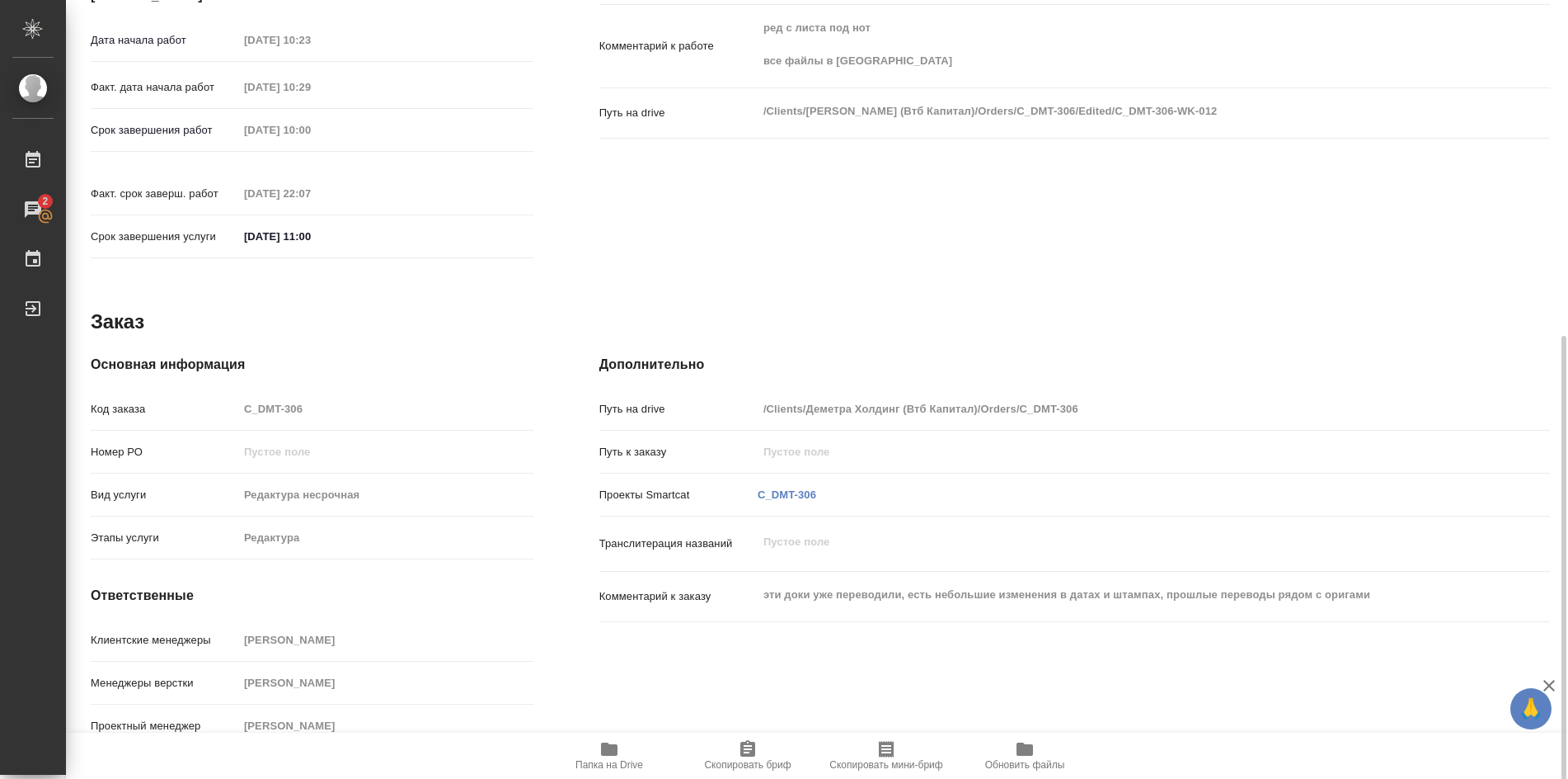
type textarea "x"
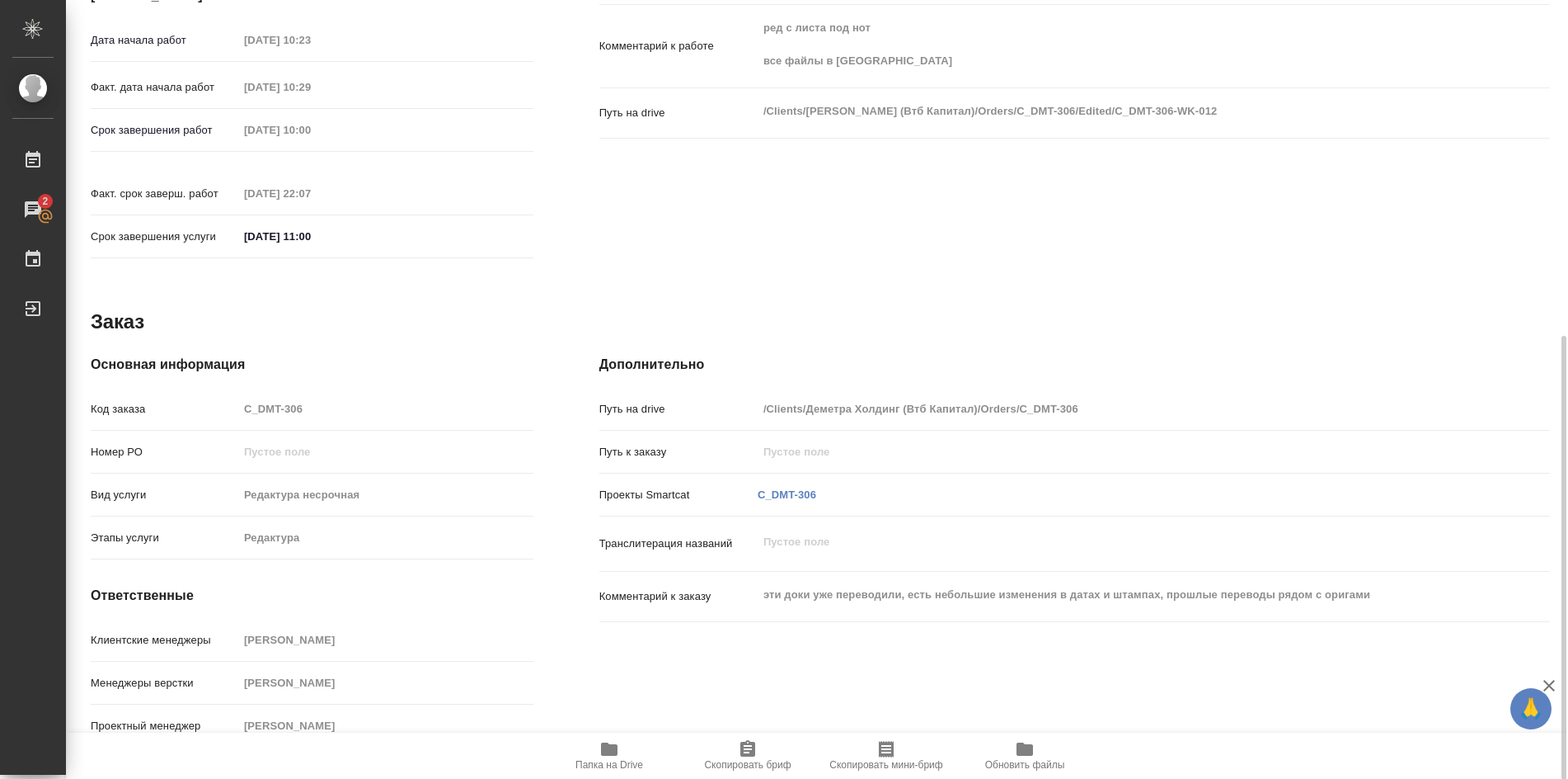
type textarea "x"
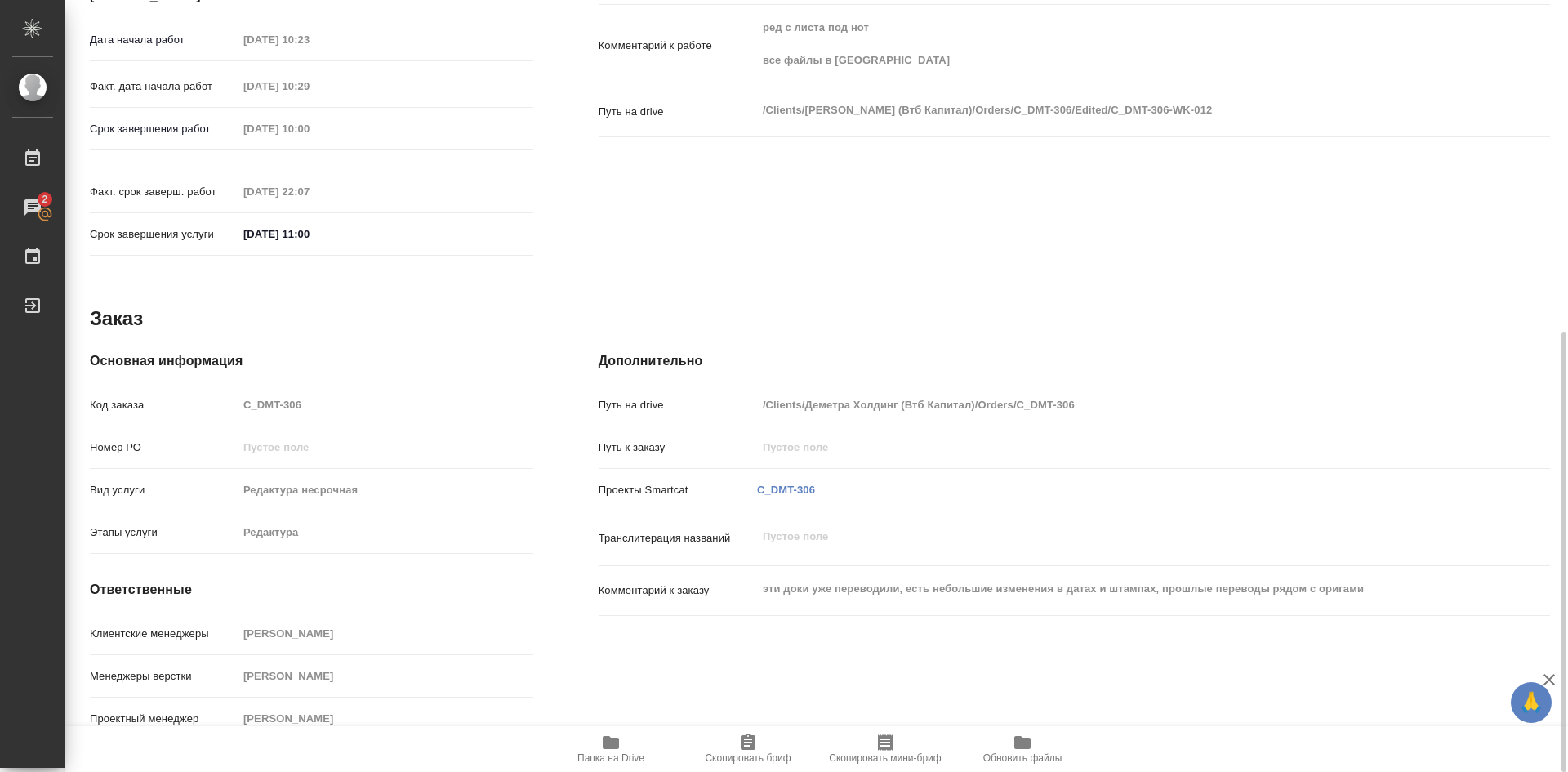
type textarea "x"
